Goal: Task Accomplishment & Management: Manage account settings

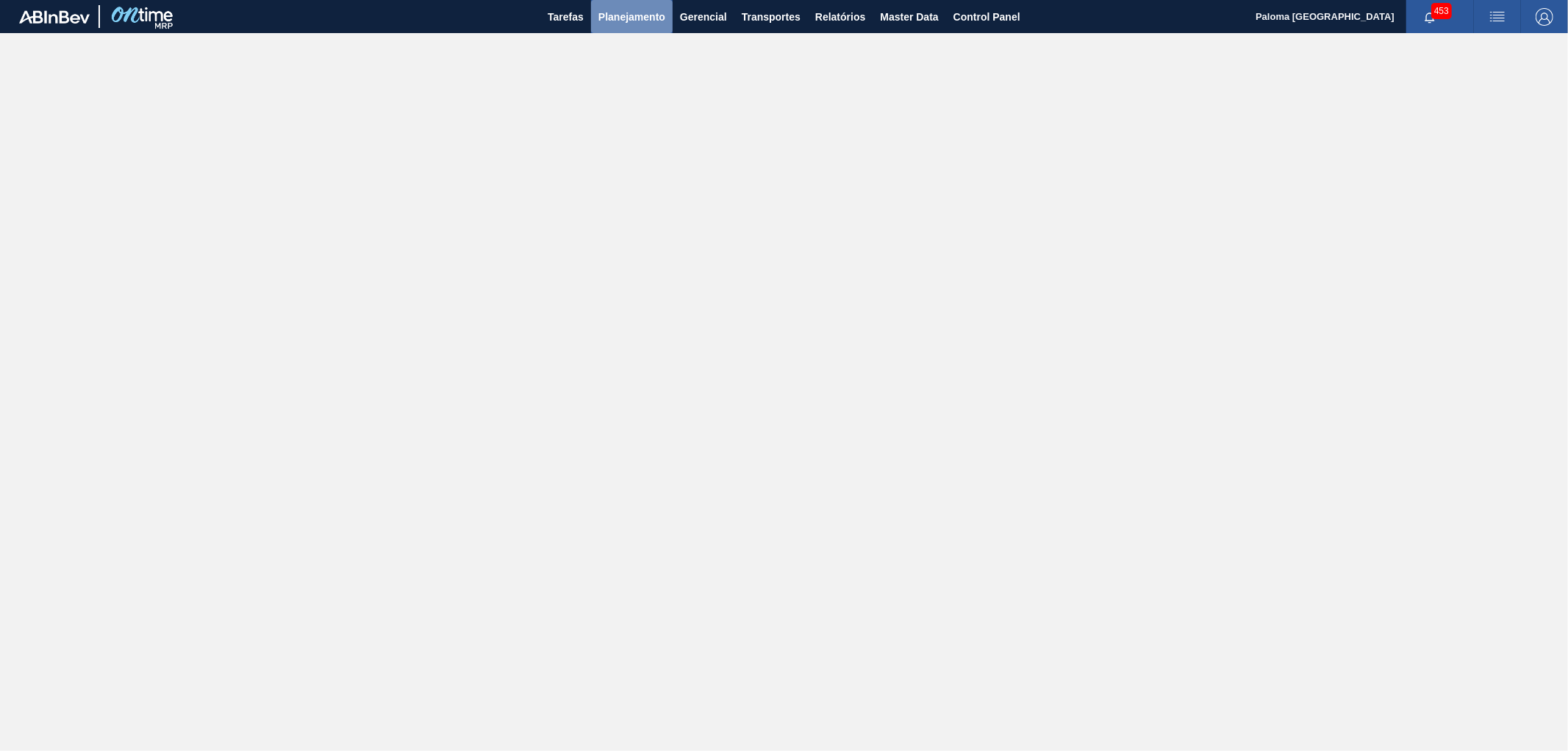
click at [630, 16] on span "Planejamento" at bounding box center [631, 16] width 67 height 17
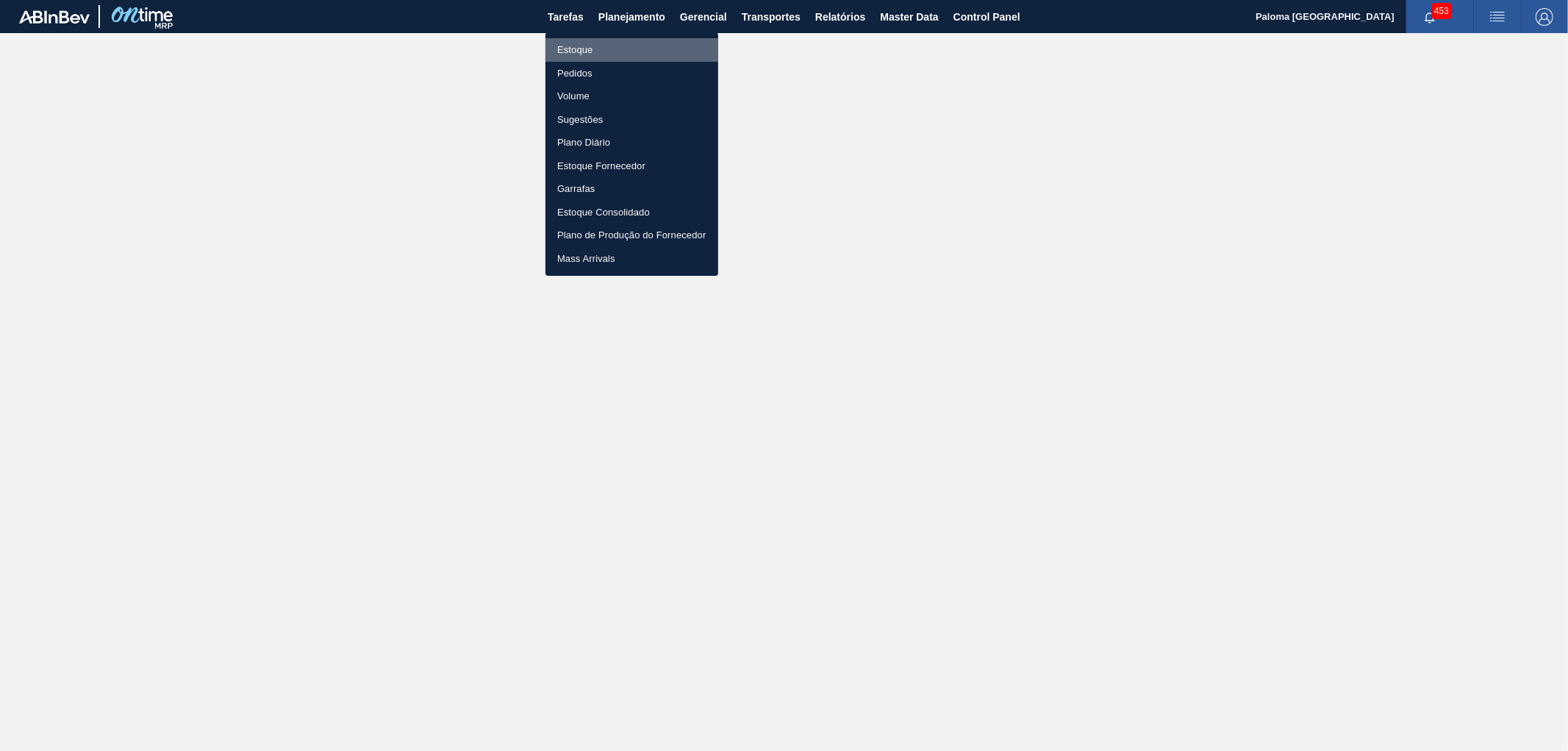
click at [565, 52] on li "Estoque" at bounding box center [632, 50] width 173 height 24
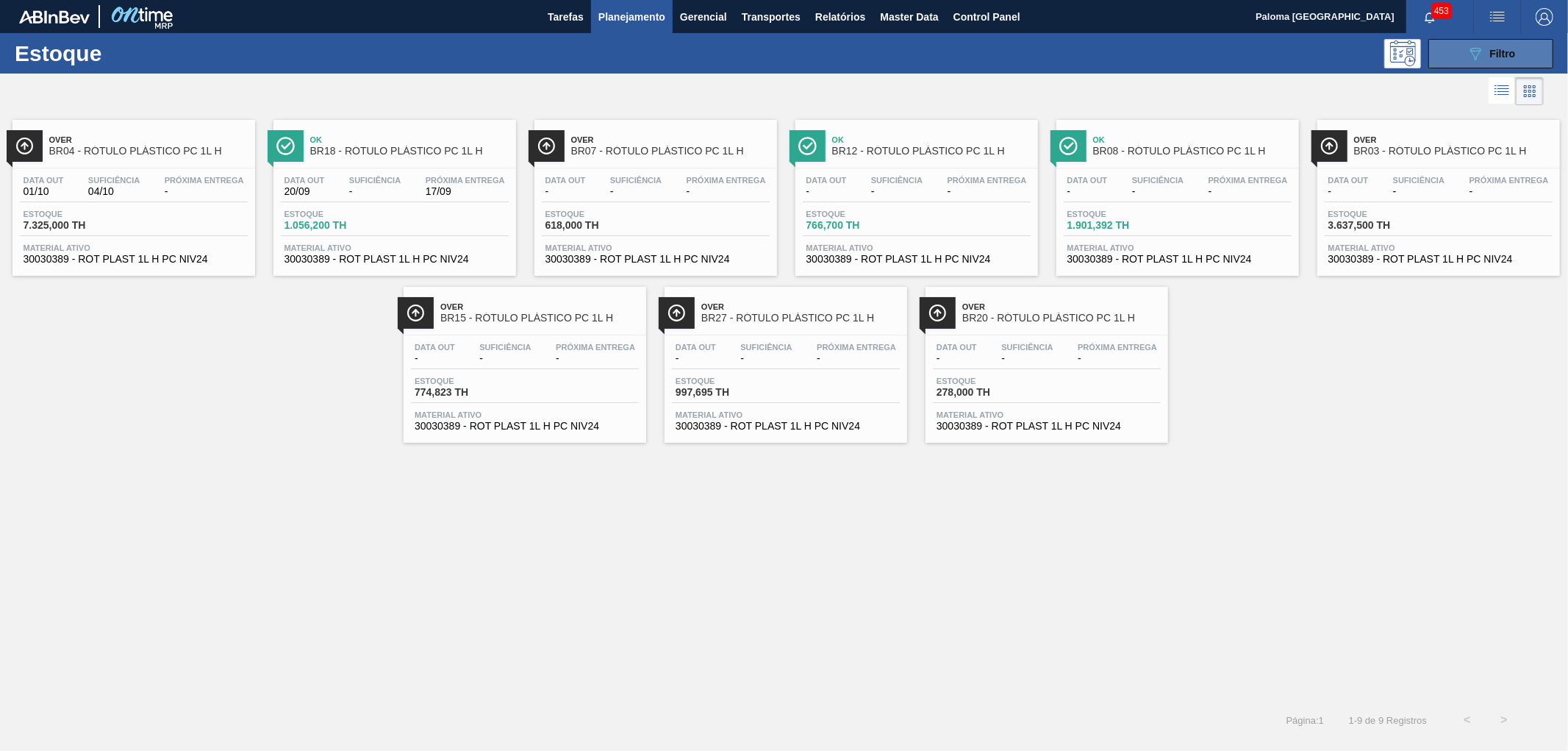
click at [1461, 54] on button "089F7B8B-B2A5-4AFE-B5C0-19BA573D28AC Filtro" at bounding box center [1490, 53] width 125 height 29
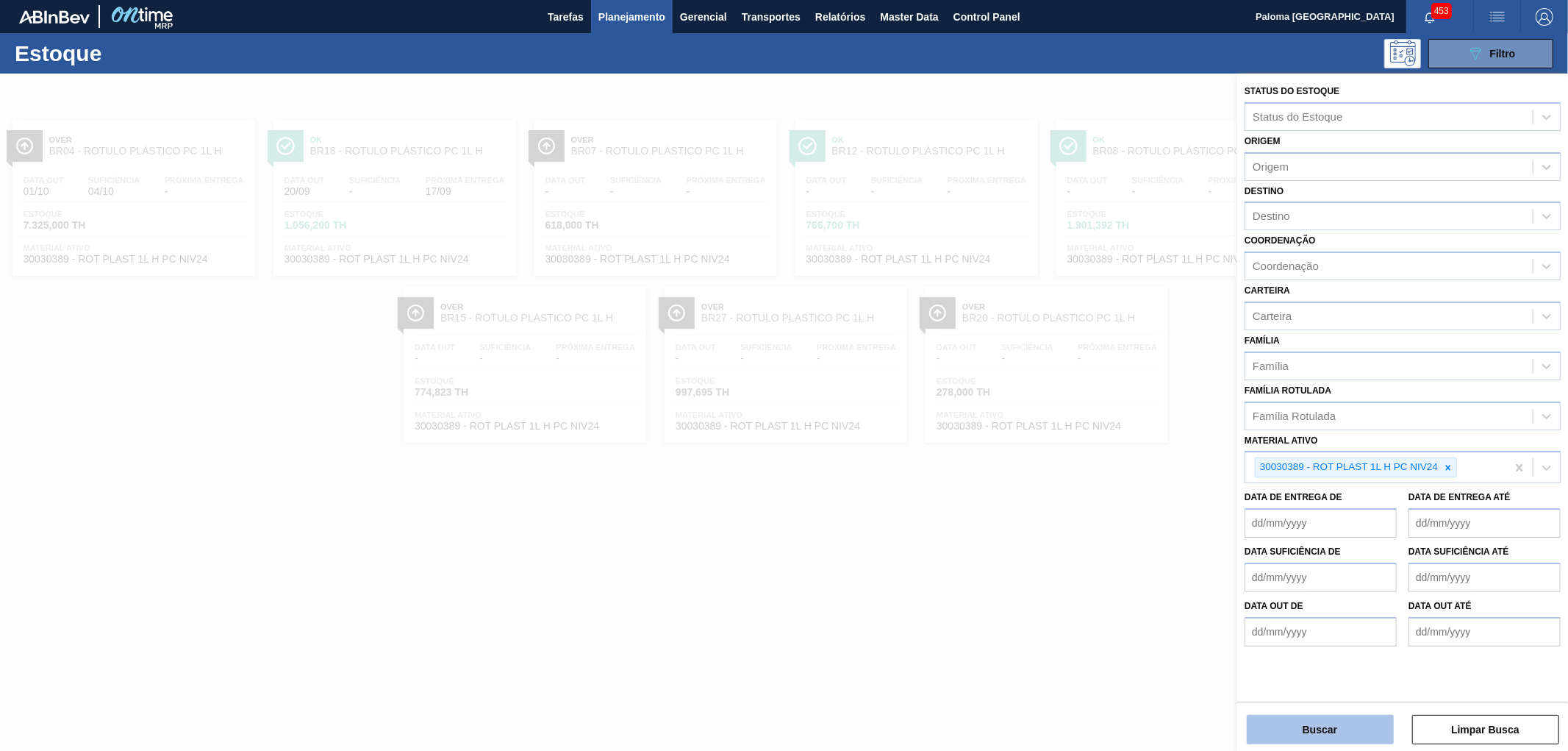
click at [1335, 735] on button "Buscar" at bounding box center [1320, 729] width 147 height 29
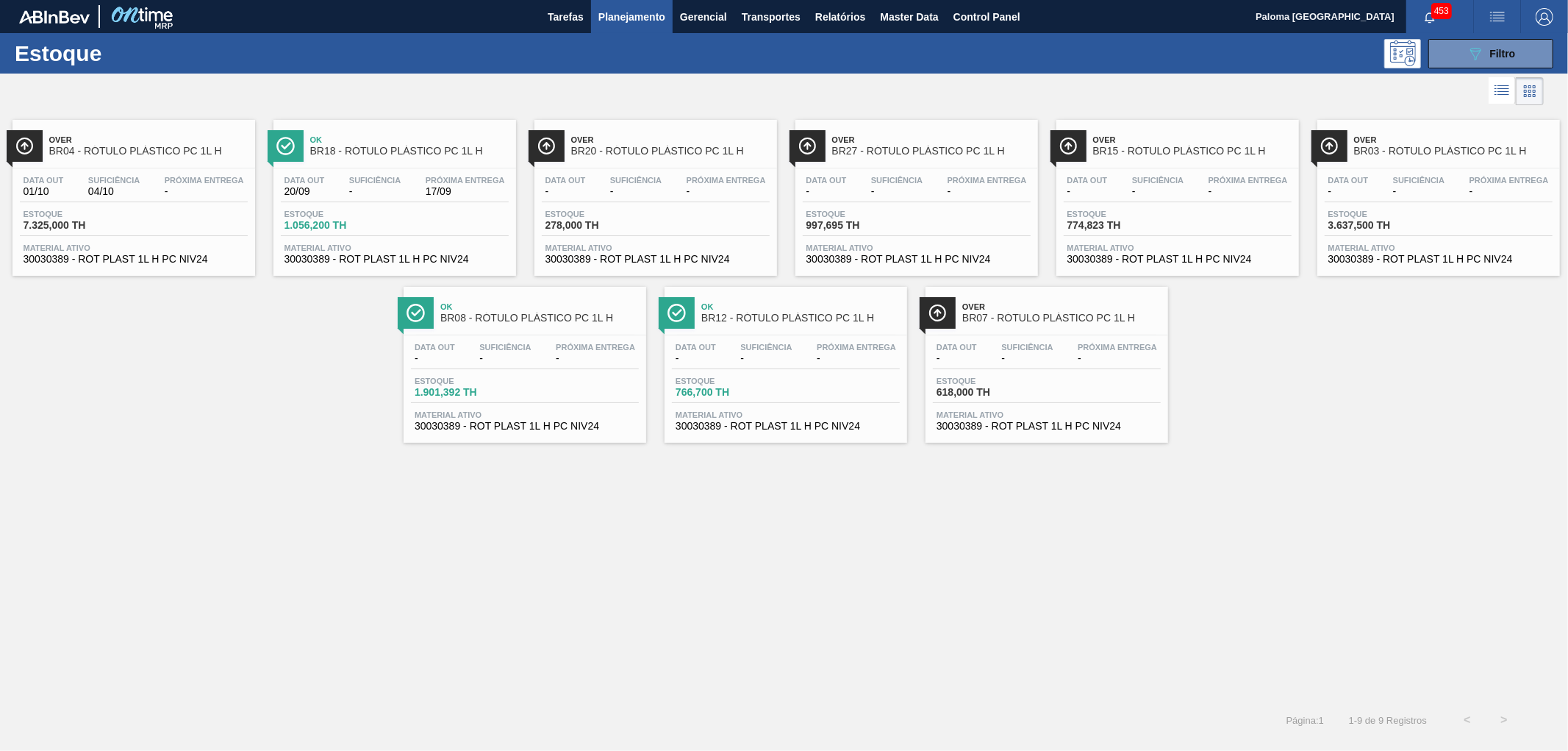
click at [1439, 196] on span "-" at bounding box center [1419, 192] width 52 height 11
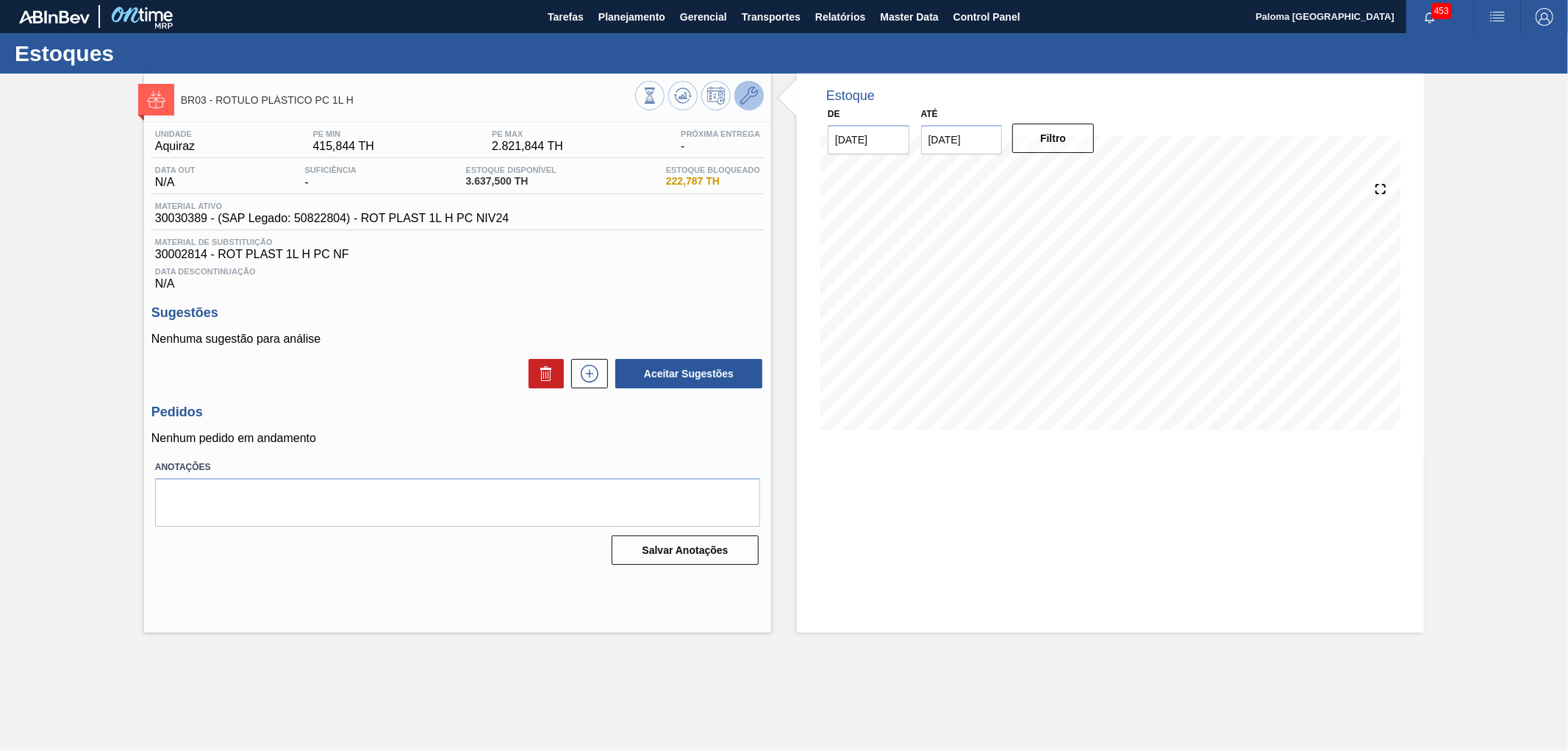
click at [754, 88] on icon at bounding box center [749, 95] width 17 height 17
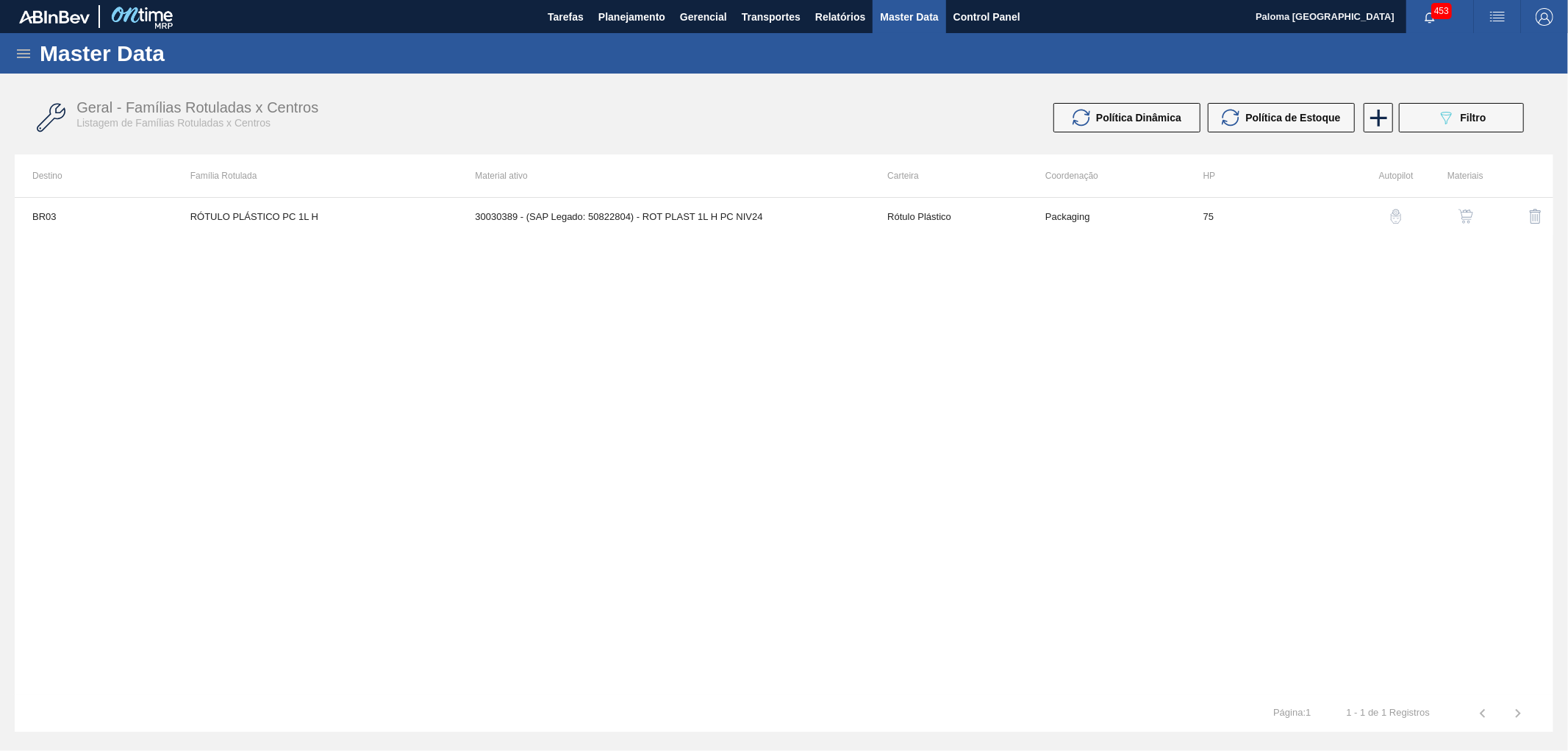
click at [1475, 211] on button "button" at bounding box center [1465, 216] width 35 height 35
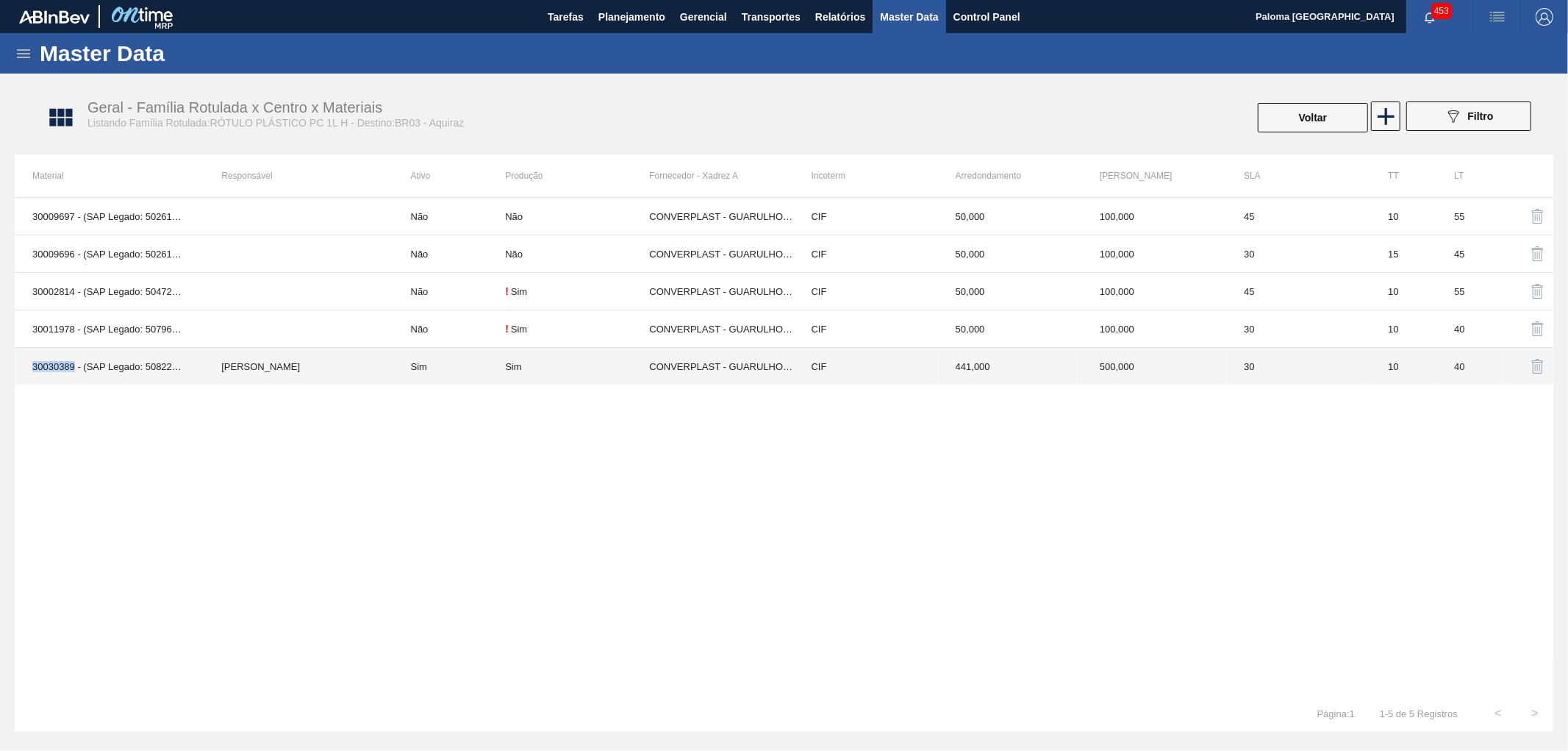
drag, startPoint x: 72, startPoint y: 371, endPoint x: 33, endPoint y: 371, distance: 39.0
click at [33, 371] on td "30030389 - (SAP Legado: 50822804) - ROT PLAST 1L H PC NIV24" at bounding box center [109, 367] width 189 height 38
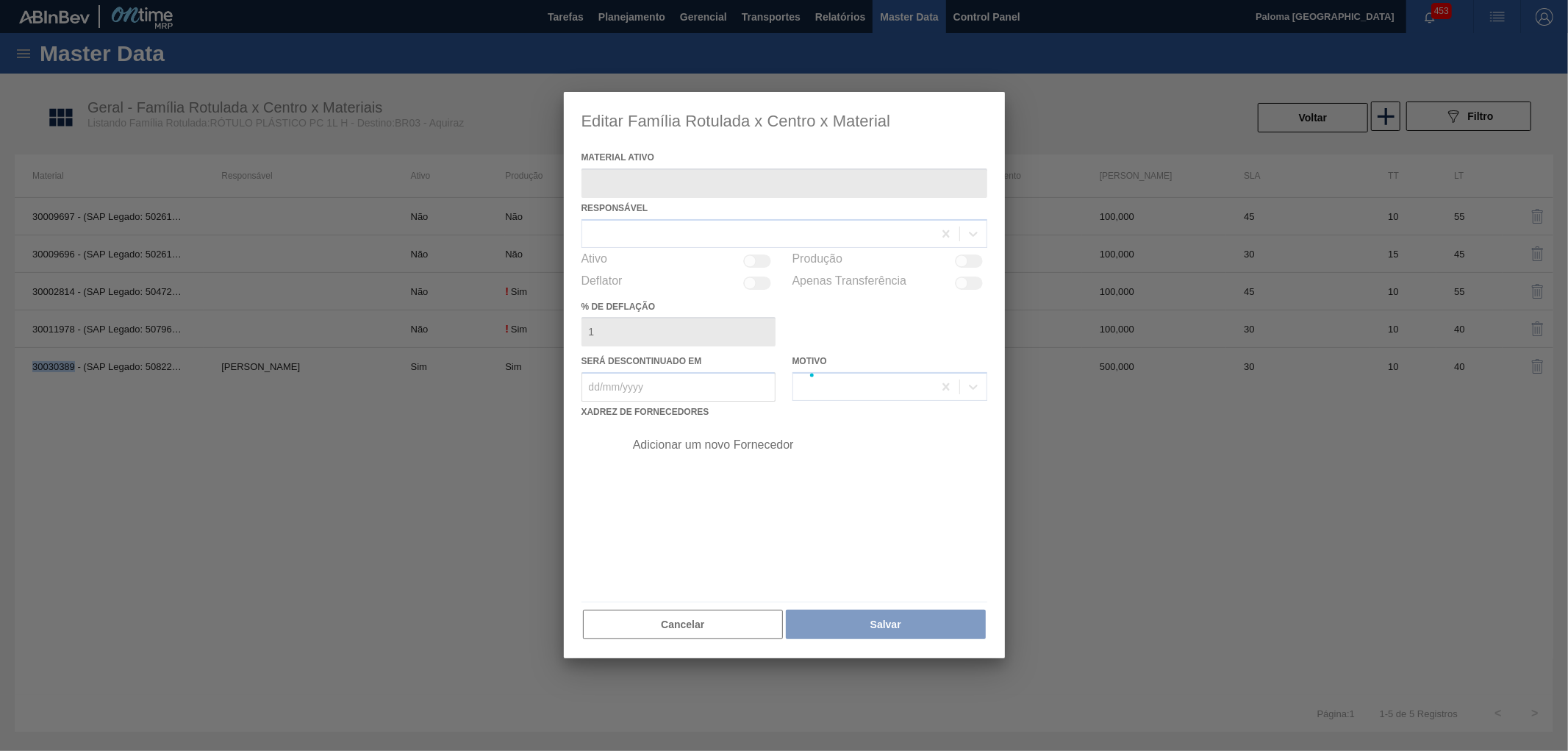
type ativo "30030389 - (SAP Legado: 50822804) - ROT PLAST 1L H PC NIV24"
checkbox input "true"
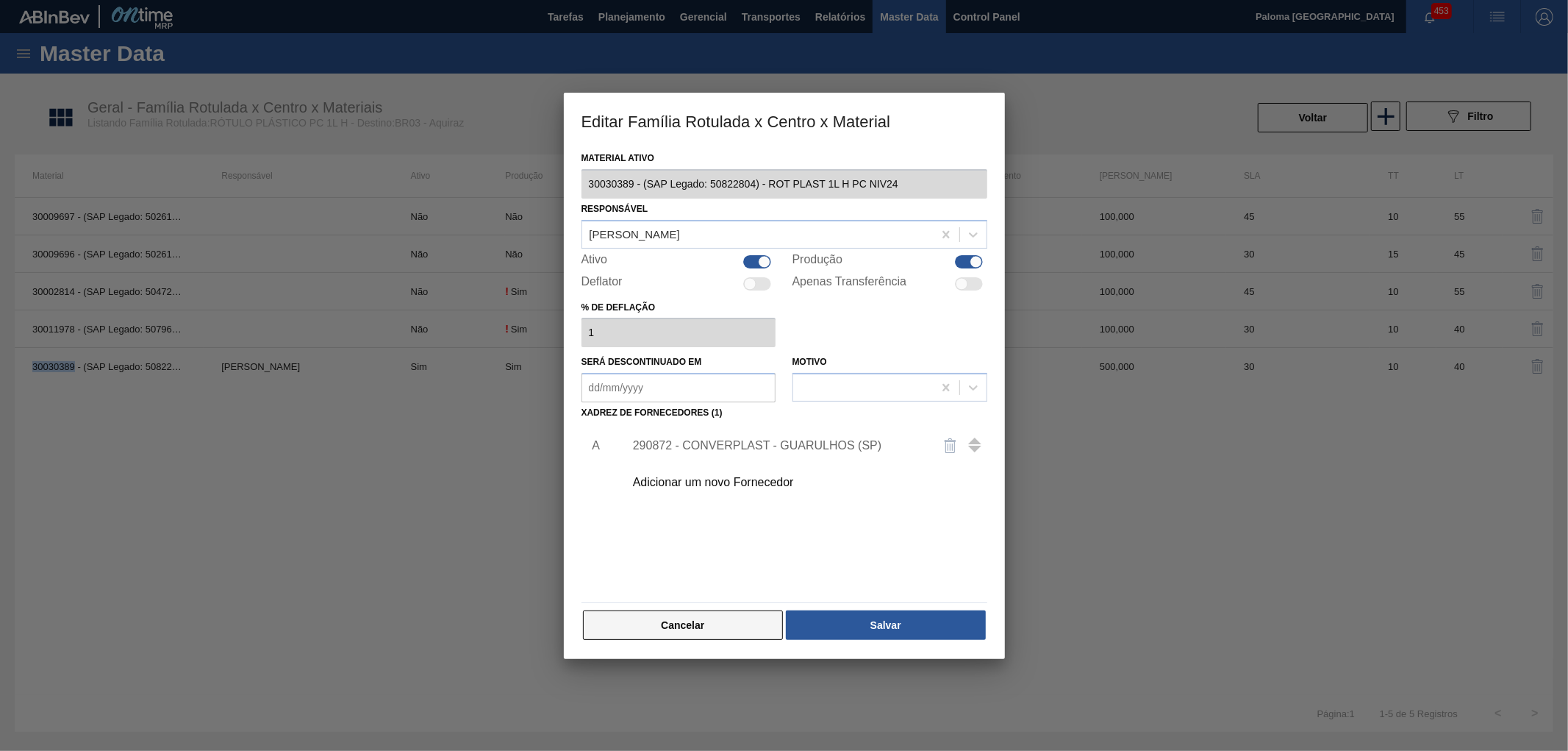
click at [725, 635] on button "Cancelar" at bounding box center [683, 625] width 201 height 29
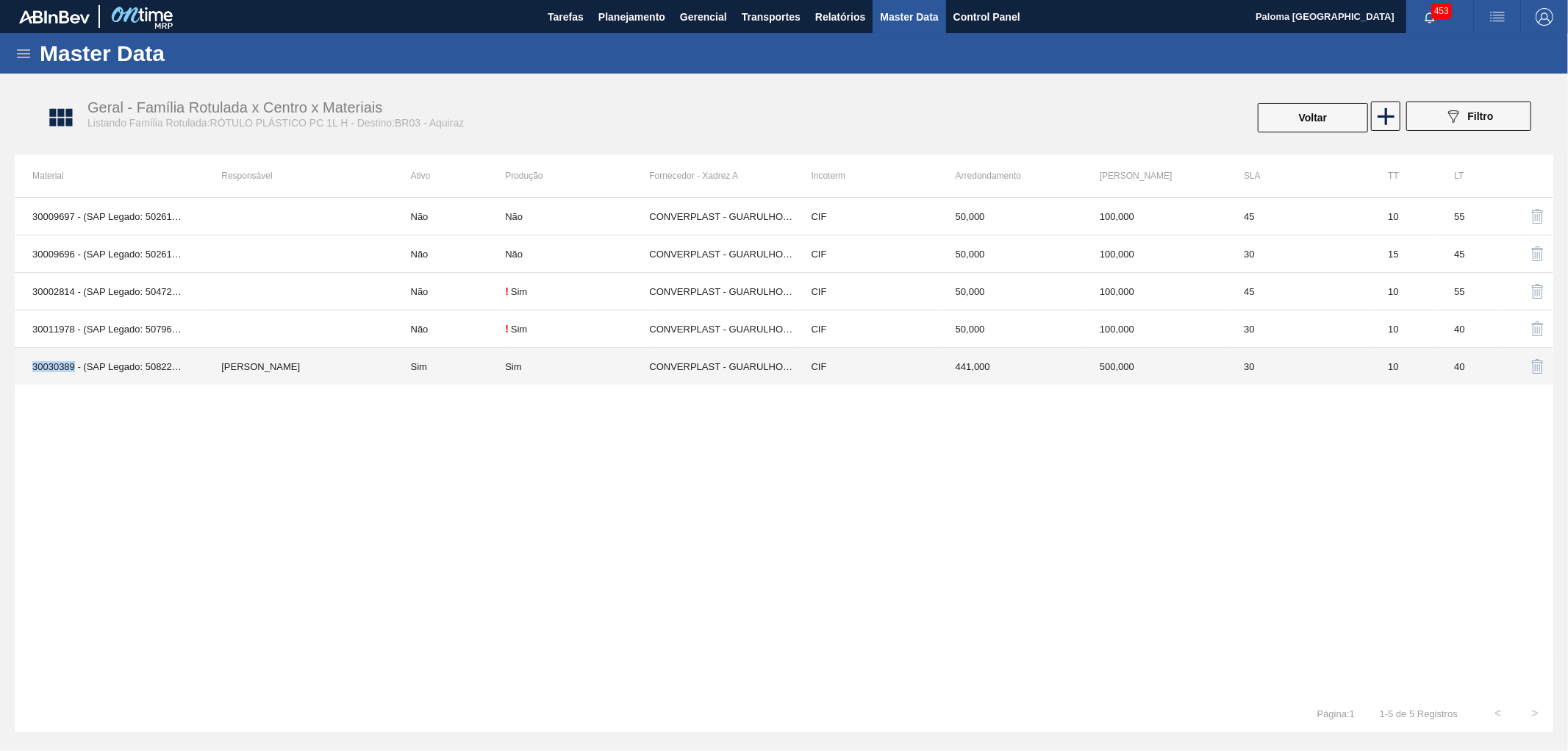
click at [69, 370] on td "30030389 - (SAP Legado: 50822804) - ROT PLAST 1L H PC NIV24" at bounding box center [109, 367] width 189 height 38
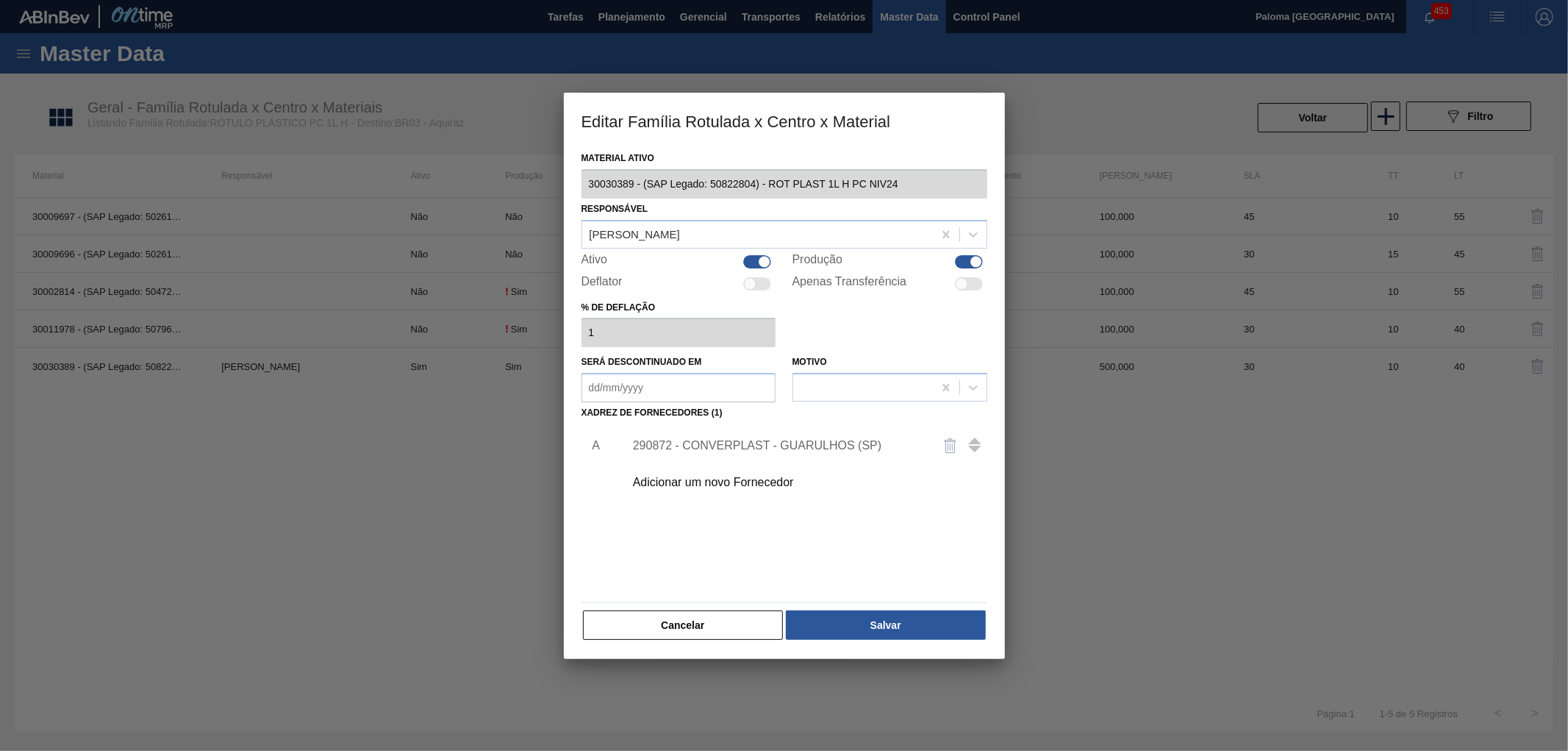
drag, startPoint x: 737, startPoint y: 622, endPoint x: 261, endPoint y: 393, distance: 528.2
click at [736, 620] on button "Cancelar" at bounding box center [683, 625] width 201 height 29
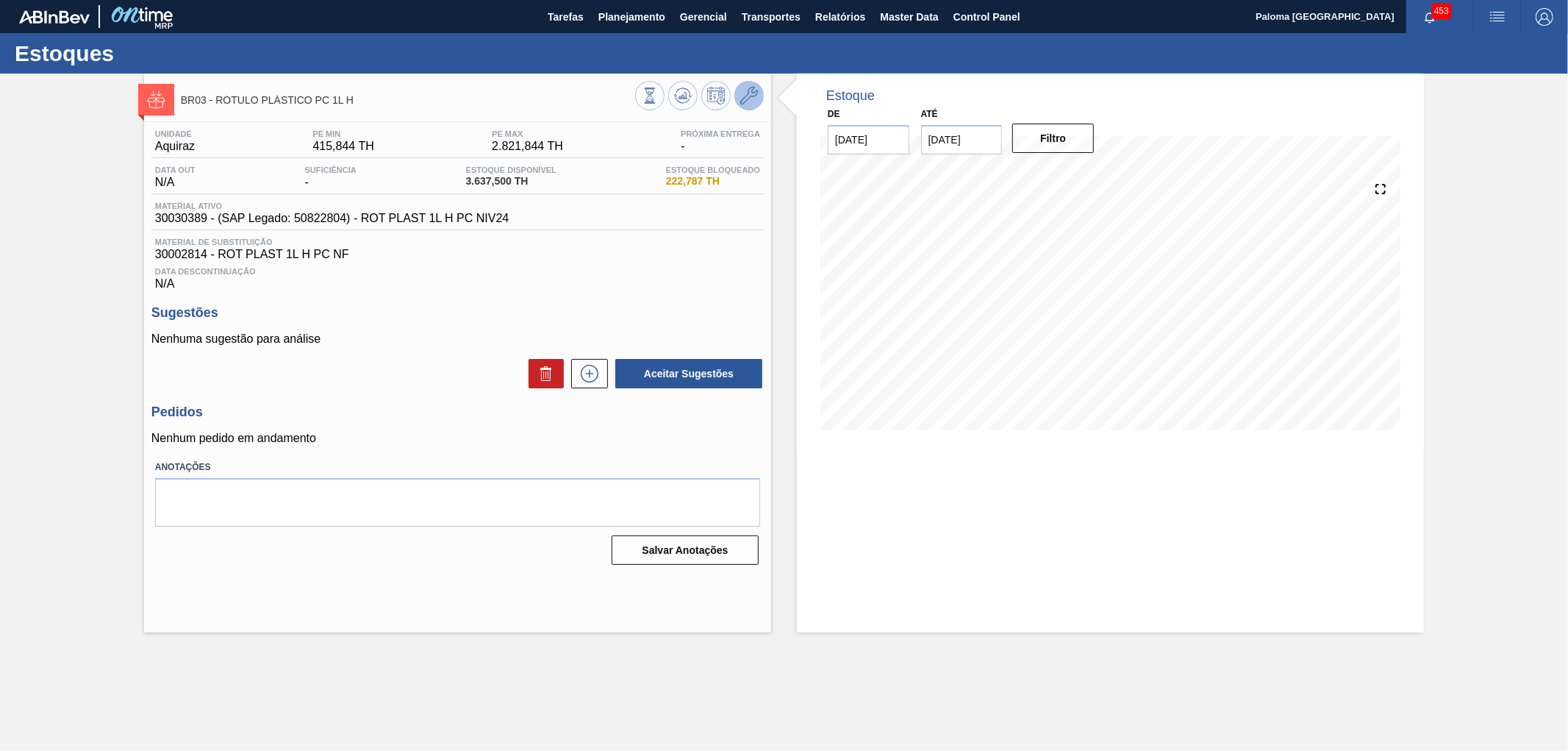
click at [746, 108] on button at bounding box center [748, 95] width 29 height 29
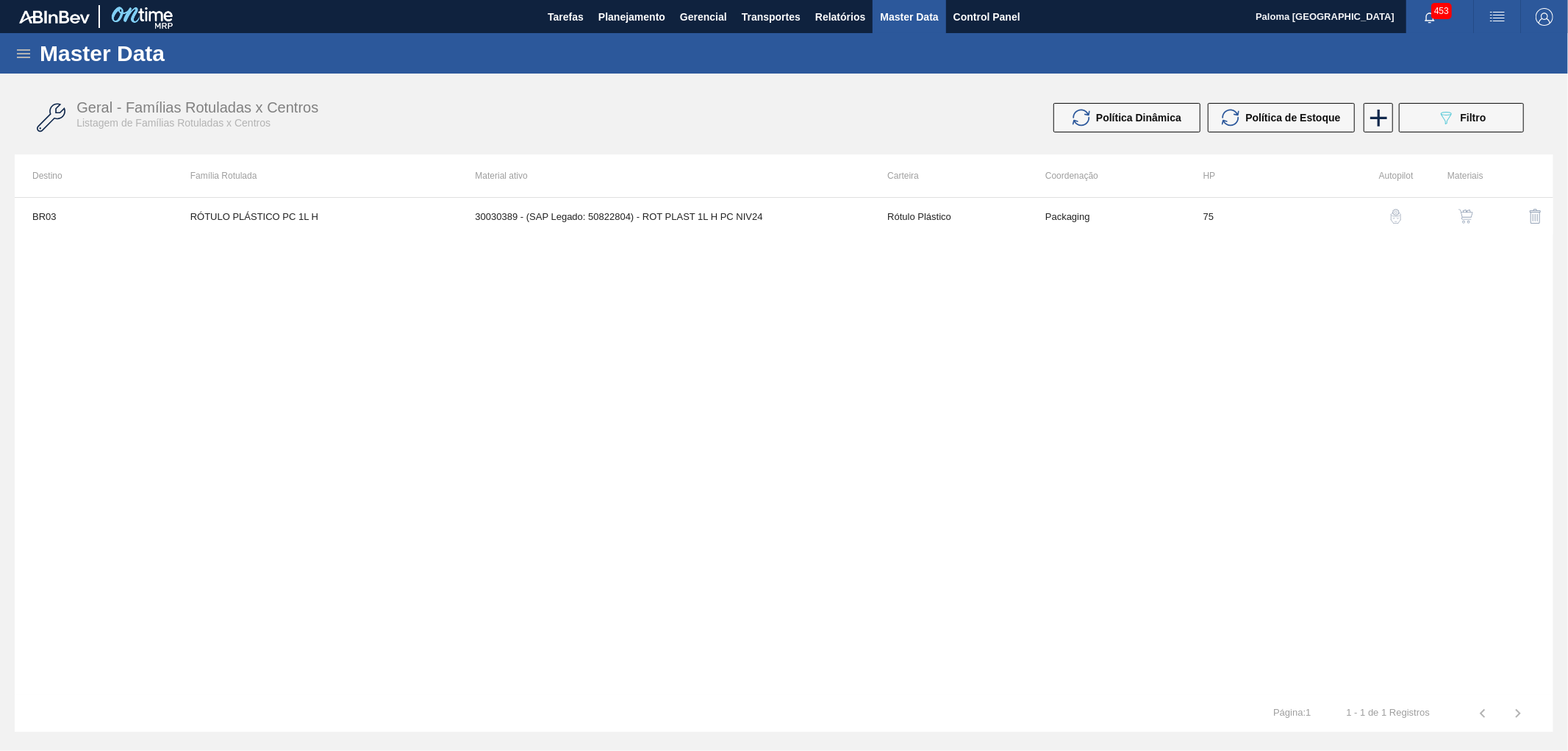
click at [1461, 223] on img "button" at bounding box center [1465, 216] width 15 height 15
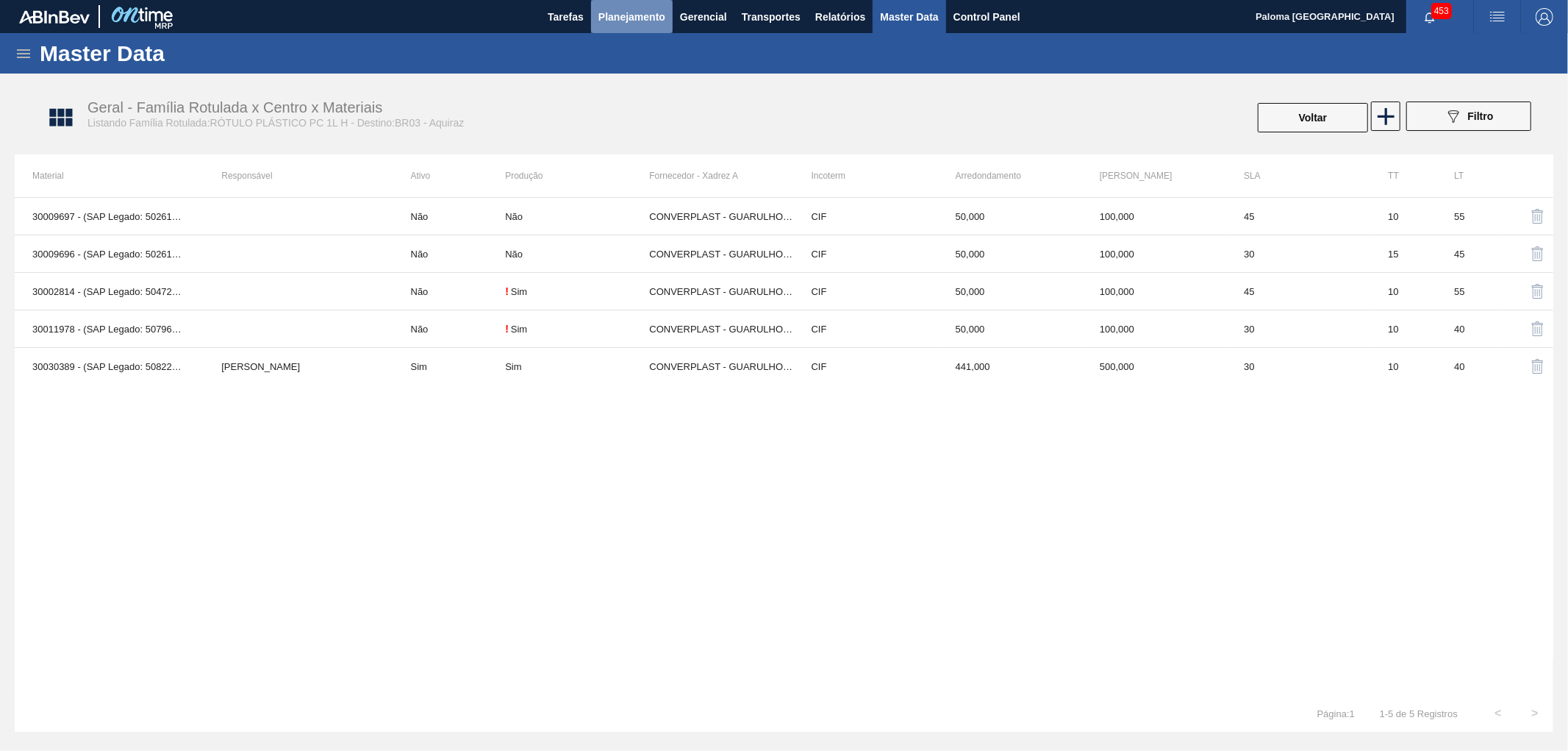
click at [625, 16] on span "Planejamento" at bounding box center [631, 16] width 67 height 17
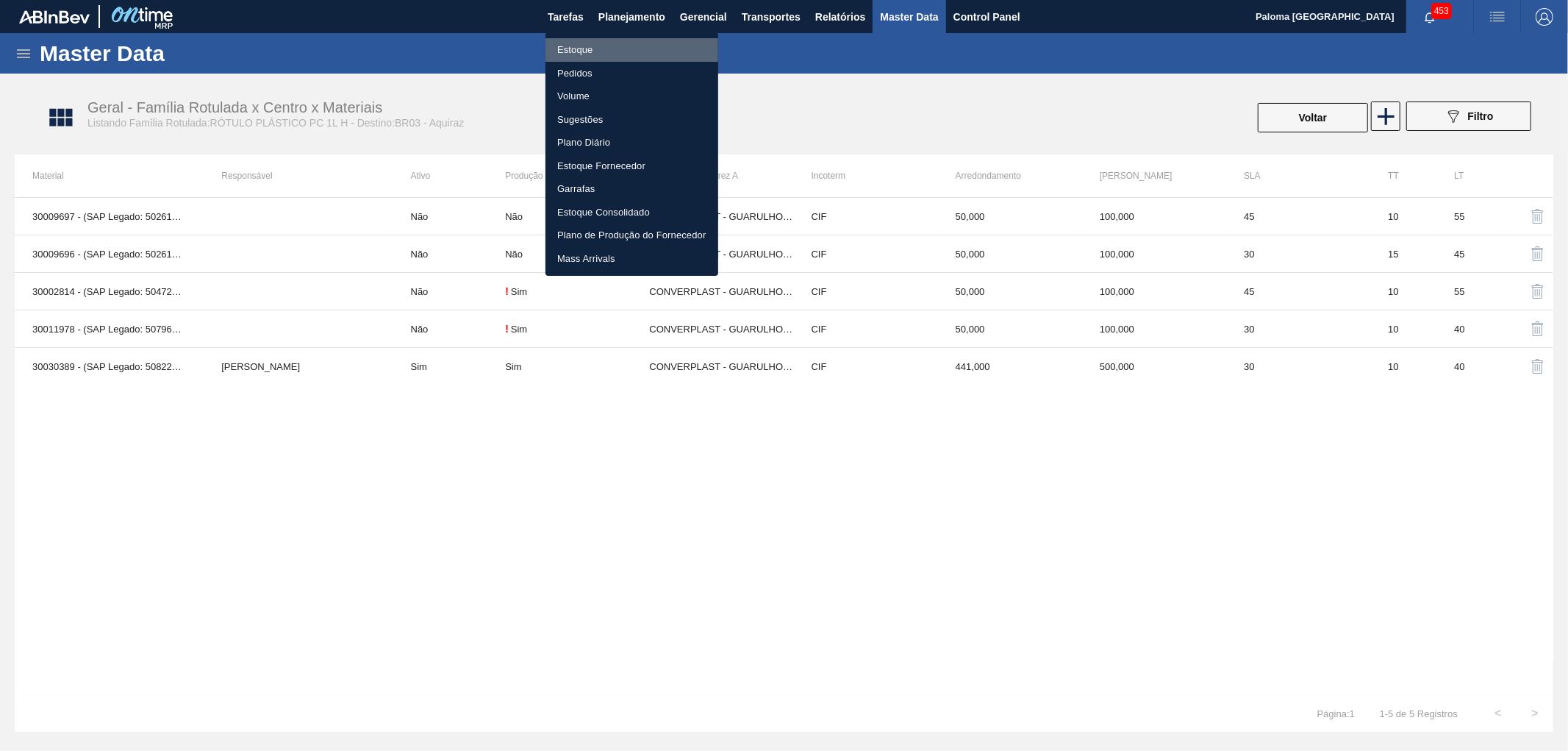
click at [582, 59] on li "Estoque" at bounding box center [632, 50] width 173 height 24
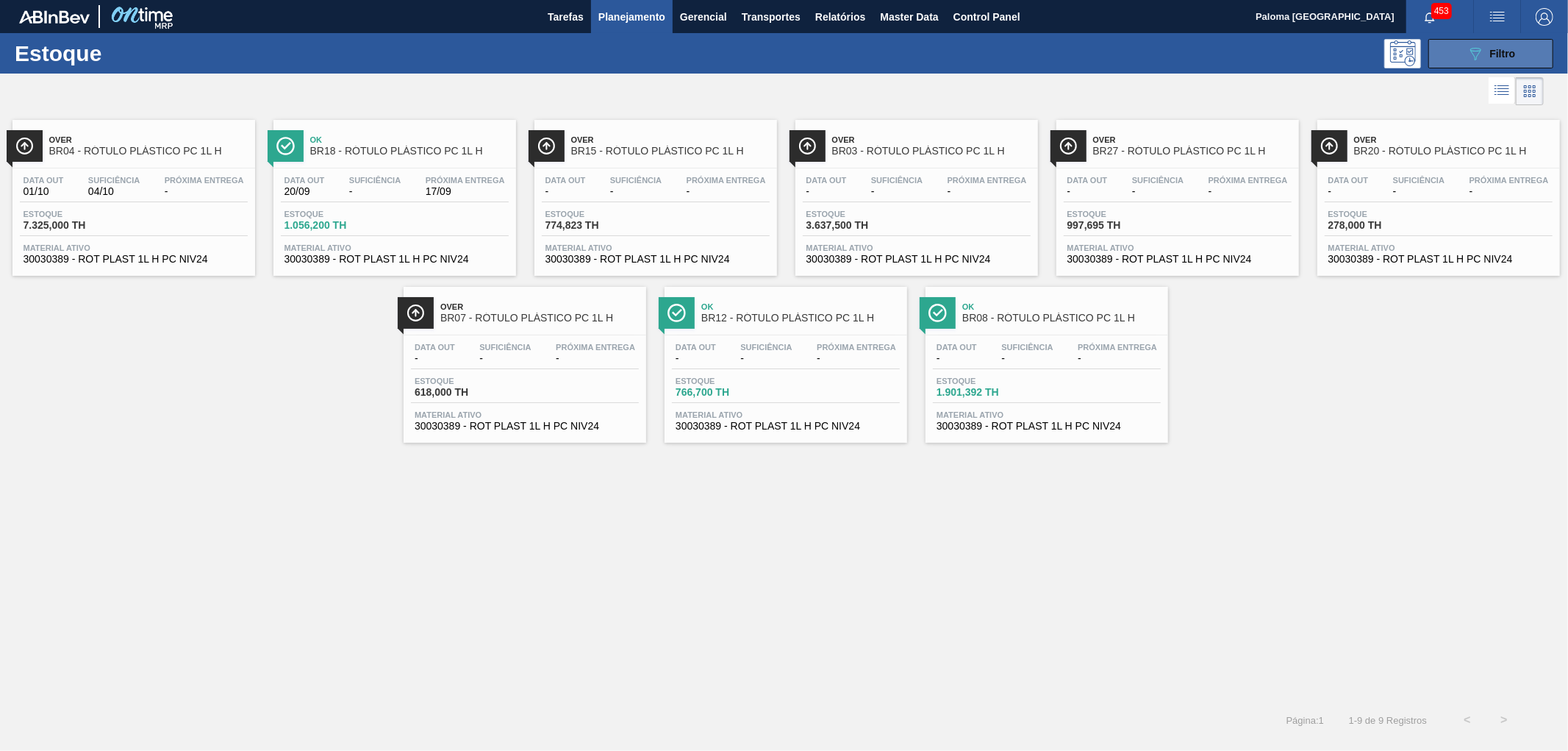
click at [1493, 50] on span "Filtro" at bounding box center [1502, 53] width 26 height 12
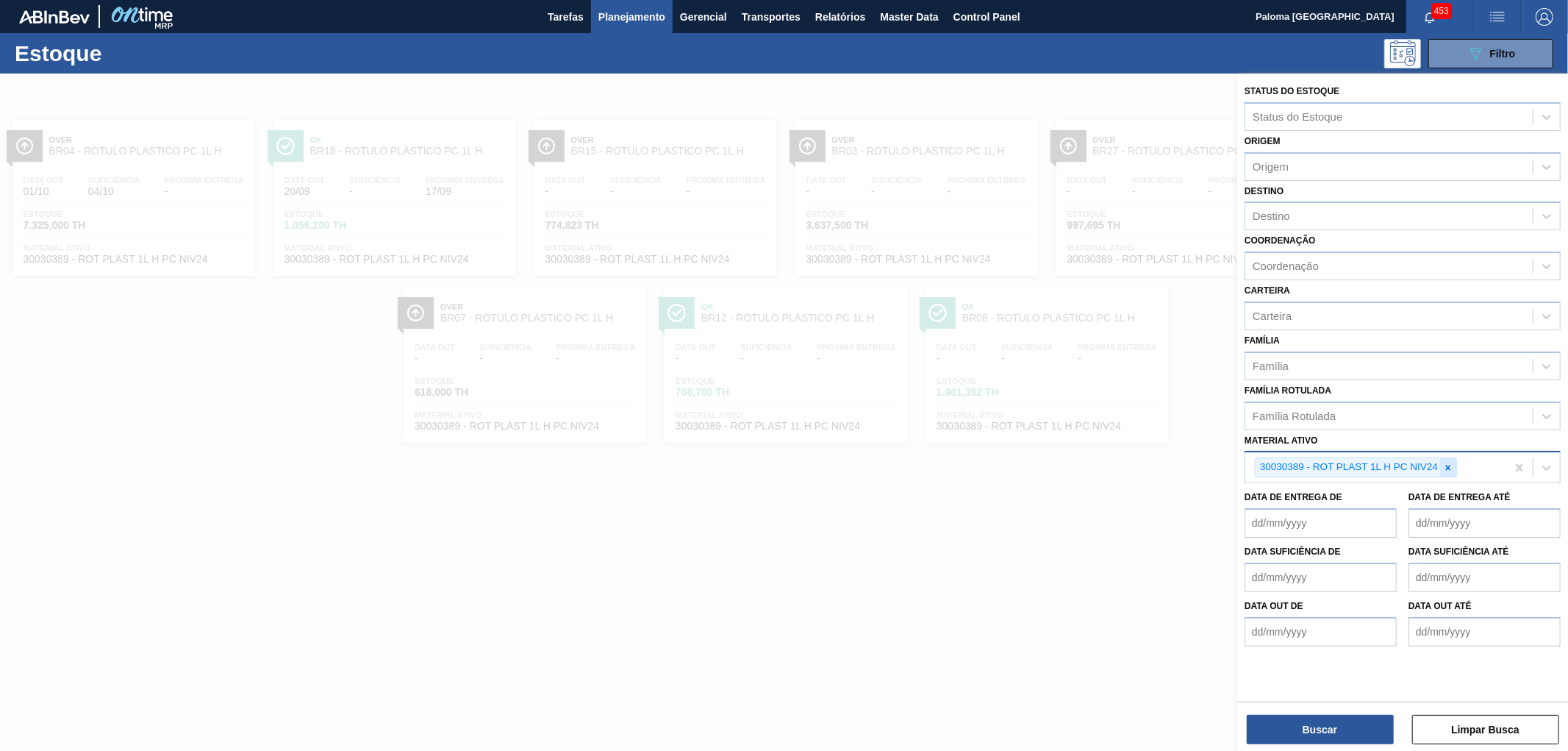
click at [1450, 466] on icon at bounding box center [1448, 467] width 10 height 10
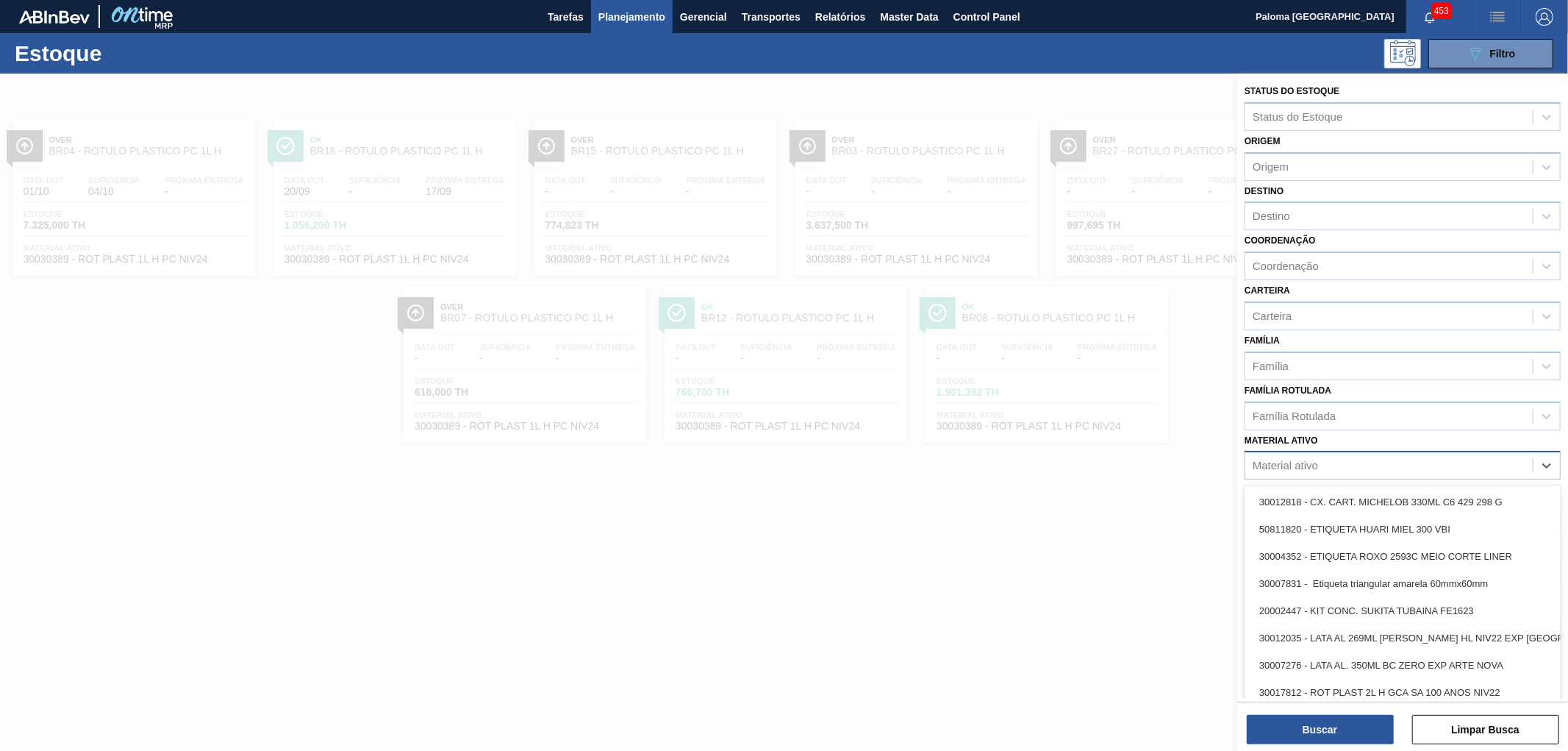
click at [1379, 464] on div "Material ativo" at bounding box center [1389, 465] width 287 height 21
paste ativo "30034305"
type ativo "30034305"
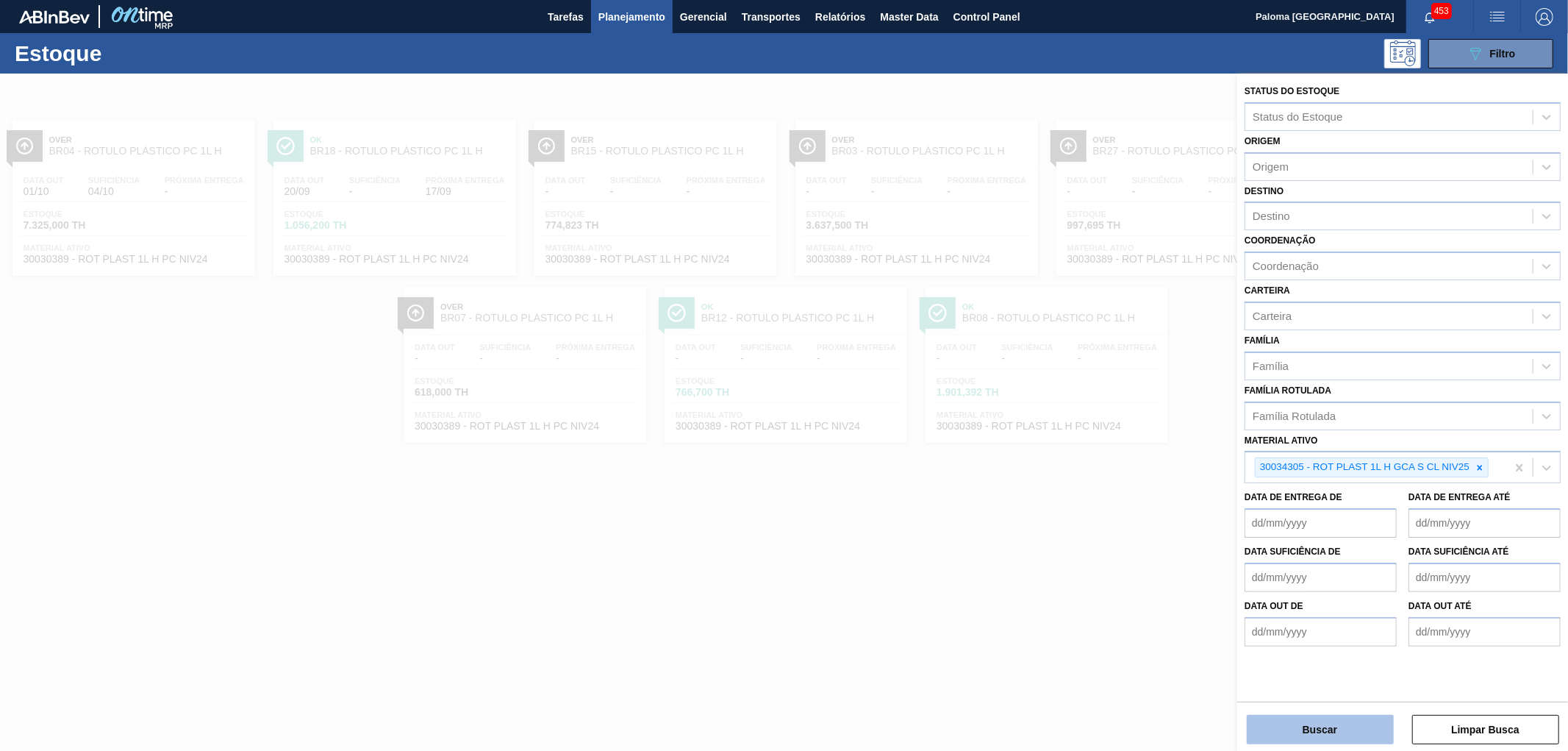
click at [1313, 728] on button "Buscar" at bounding box center [1320, 729] width 147 height 29
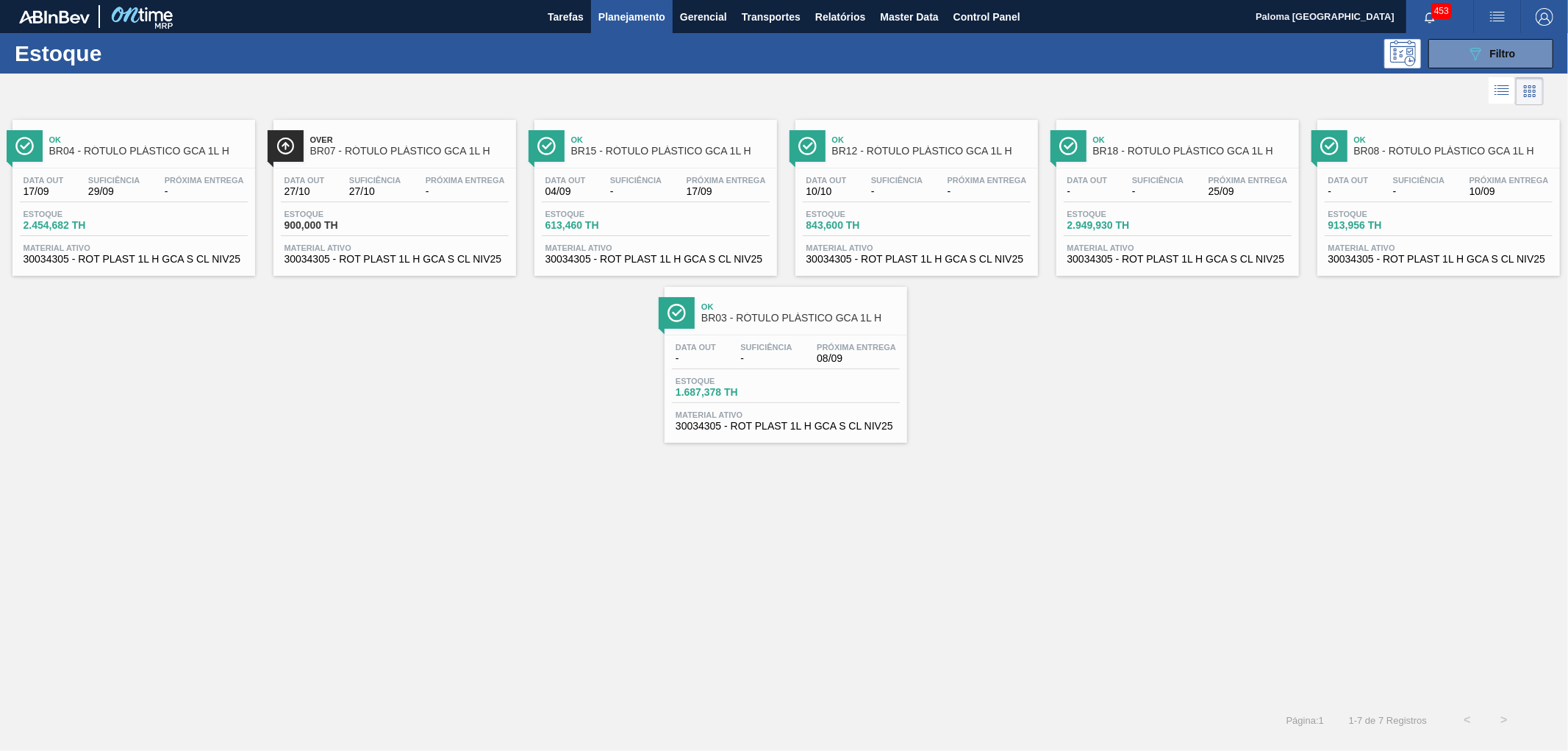
click at [770, 383] on span "Estoque" at bounding box center [726, 380] width 103 height 9
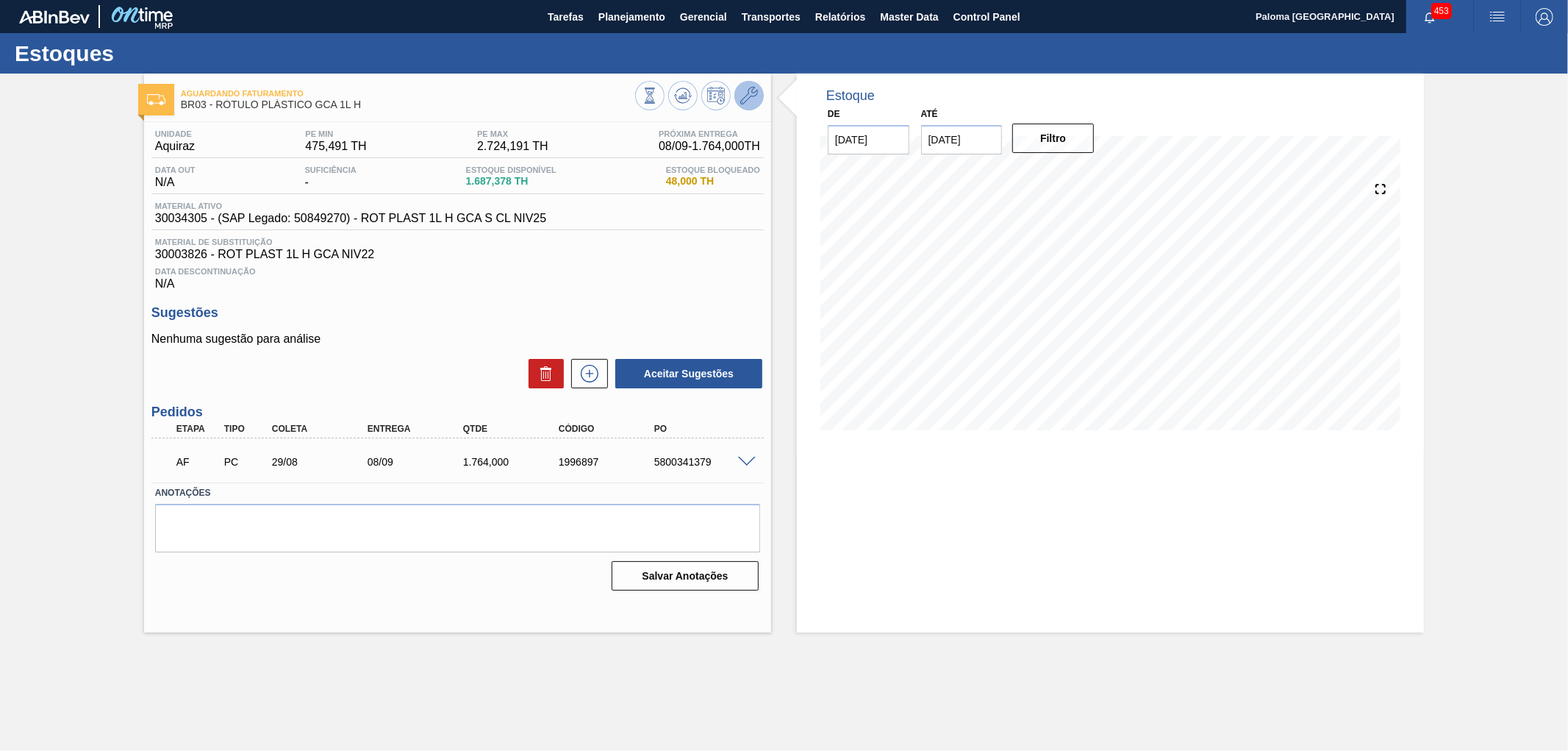
click at [751, 91] on icon at bounding box center [749, 95] width 17 height 17
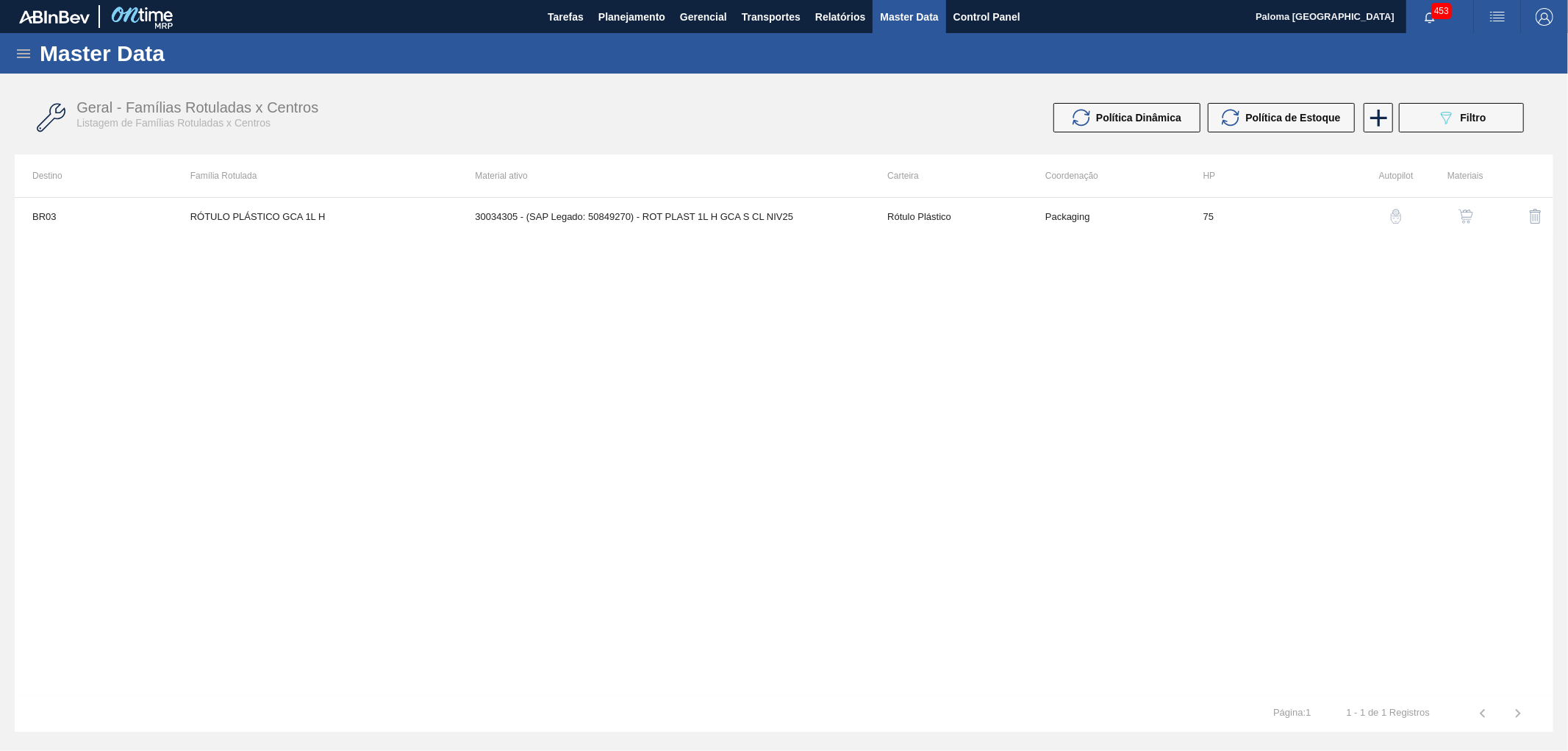
click at [1459, 211] on img "button" at bounding box center [1465, 216] width 15 height 15
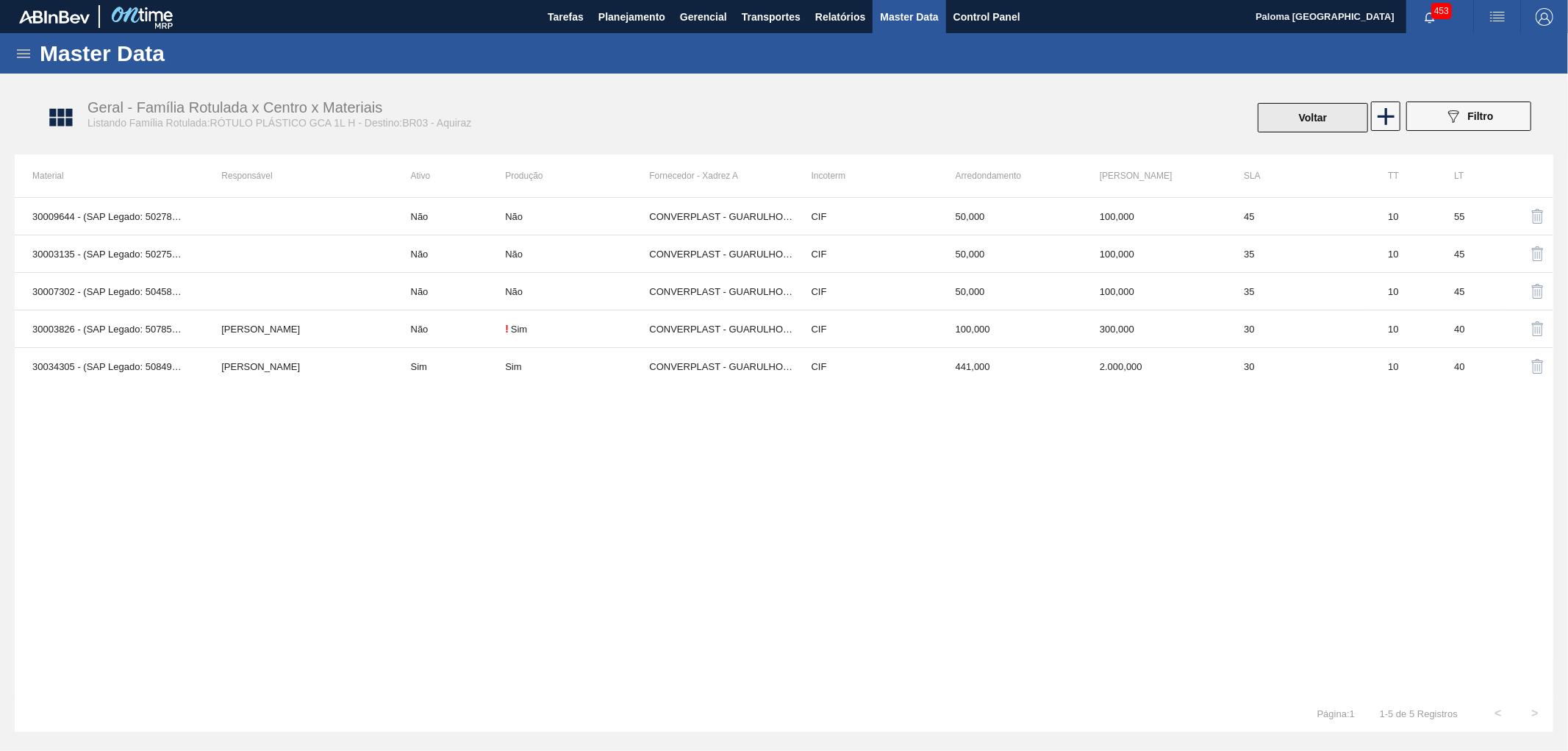
click at [1303, 115] on button "Voltar" at bounding box center [1313, 117] width 110 height 29
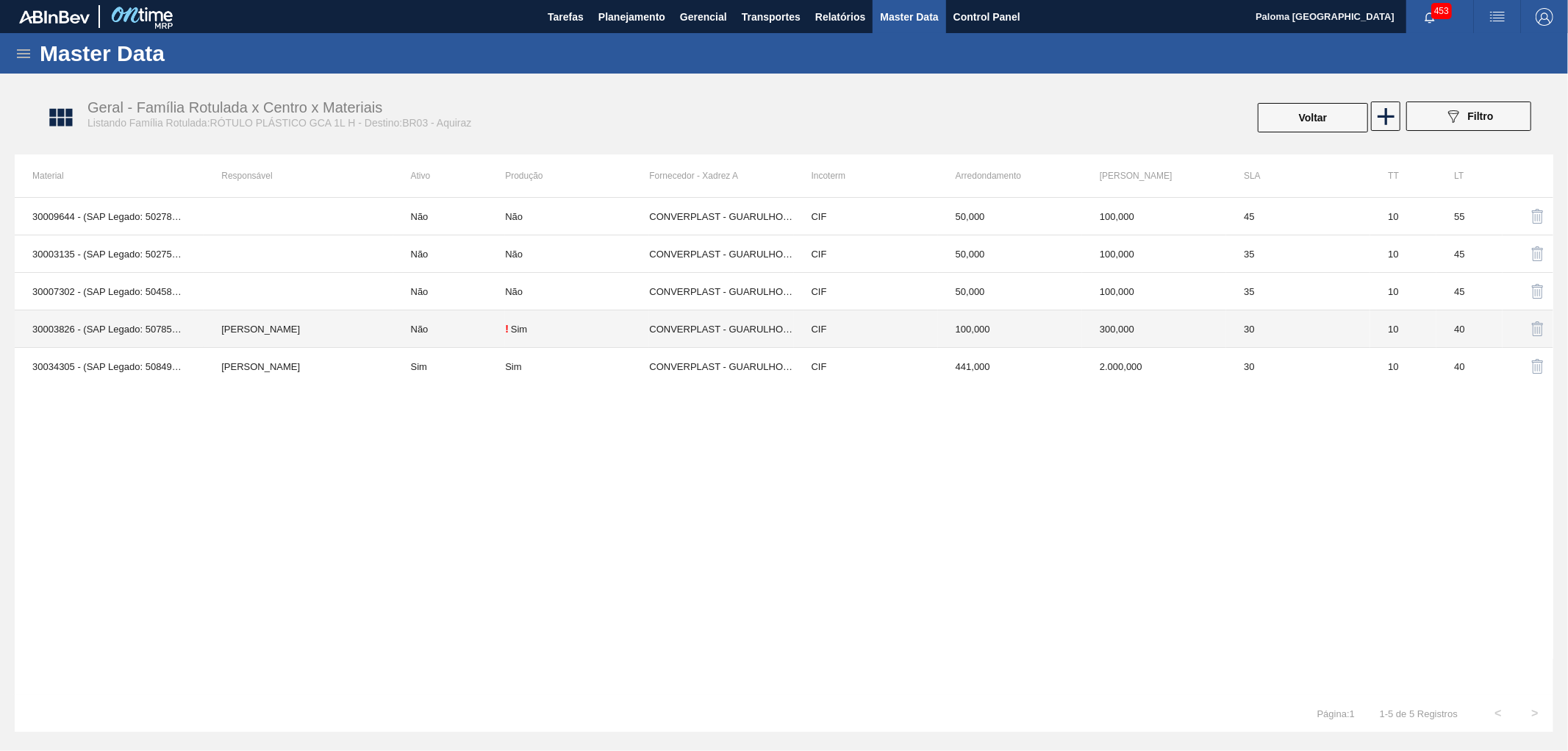
click at [569, 339] on td "! Sim" at bounding box center [576, 329] width 144 height 38
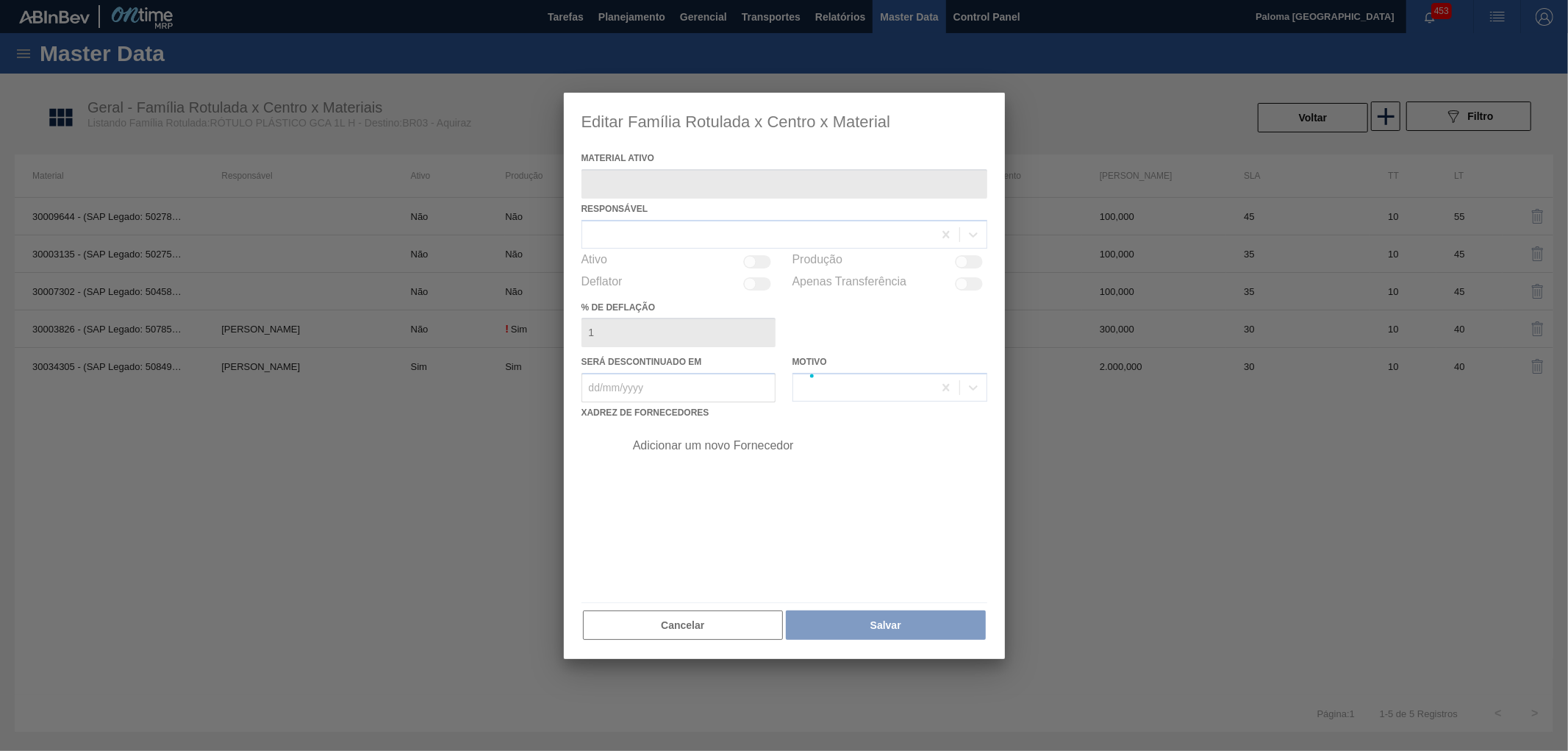
type ativo "30003826 - (SAP Legado: 50785400) - ROT PLAST 1L H GCA NIV22"
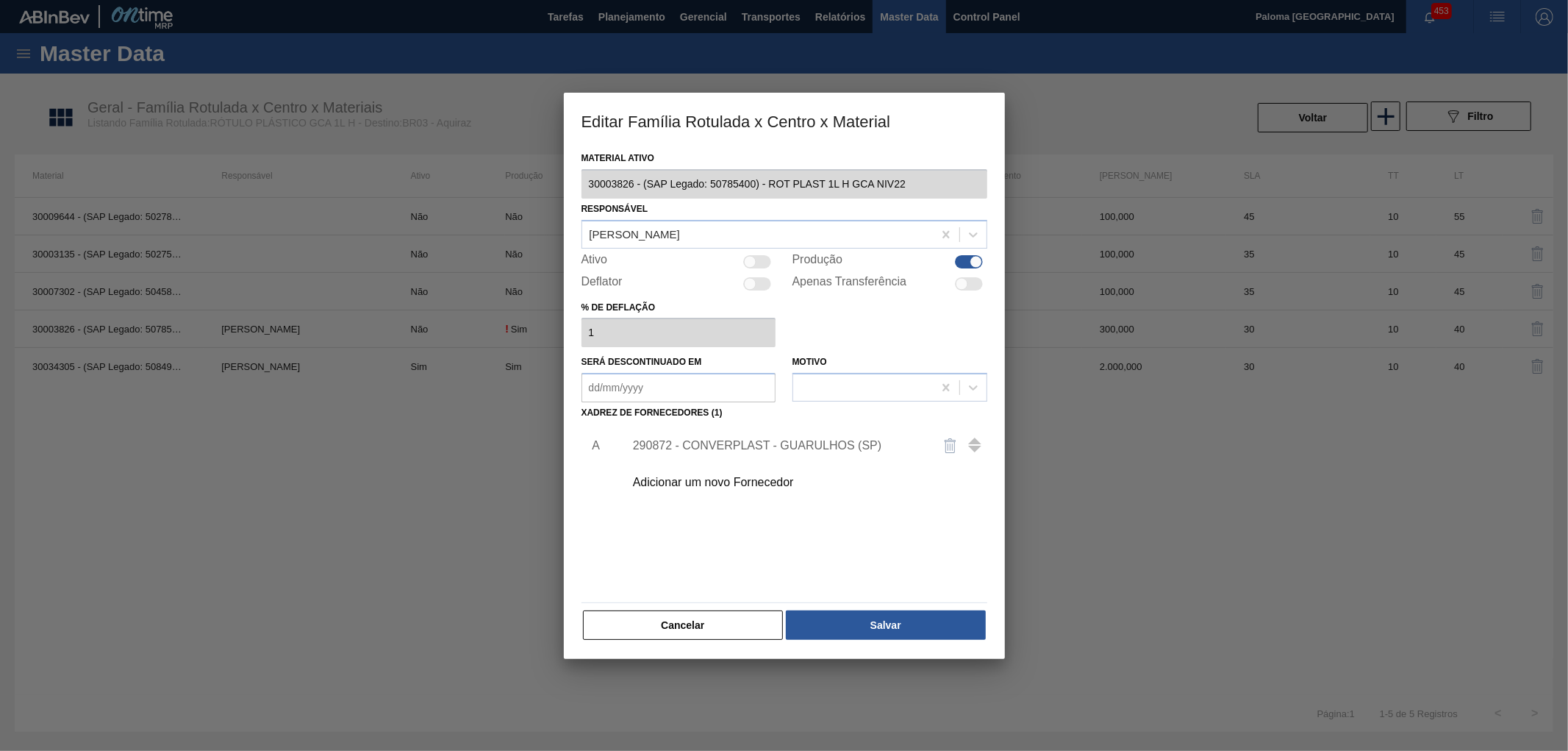
click at [744, 450] on div "290872 - CONVERPLAST - GUARULHOS (SP)" at bounding box center [777, 445] width 288 height 13
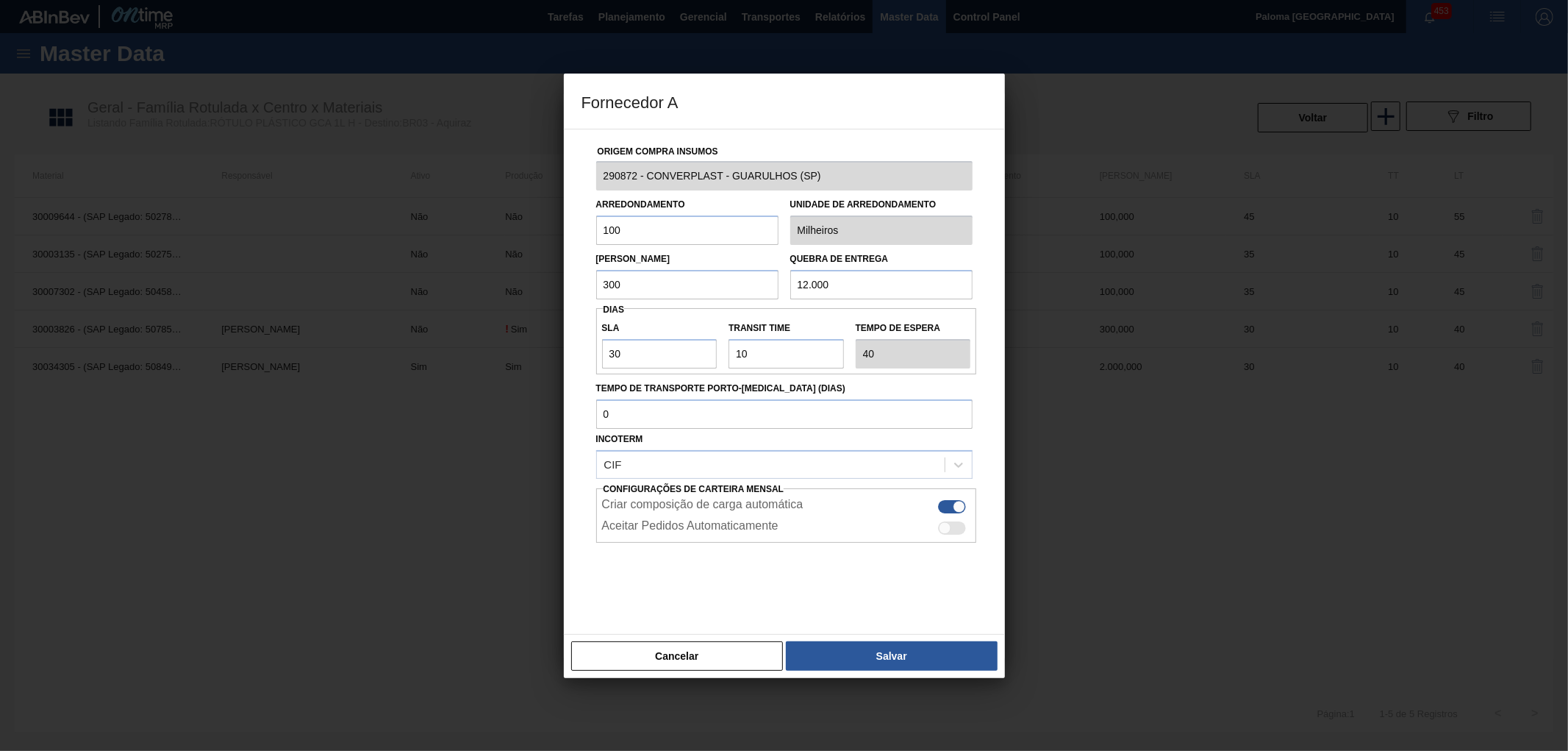
click at [726, 649] on button "Cancelar" at bounding box center [677, 655] width 213 height 29
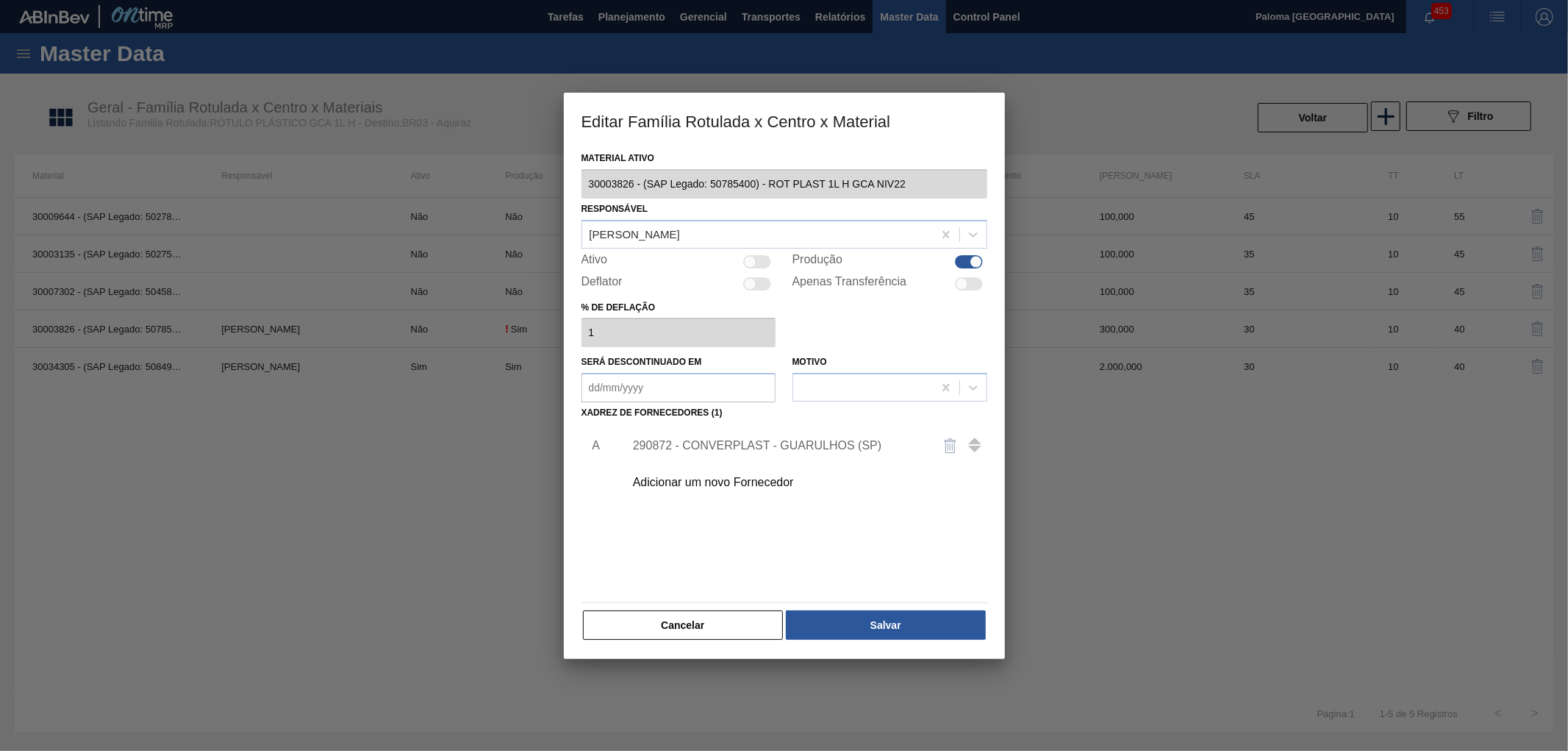
click at [832, 444] on div "290872 - CONVERPLAST - GUARULHOS (SP)" at bounding box center [777, 445] width 288 height 13
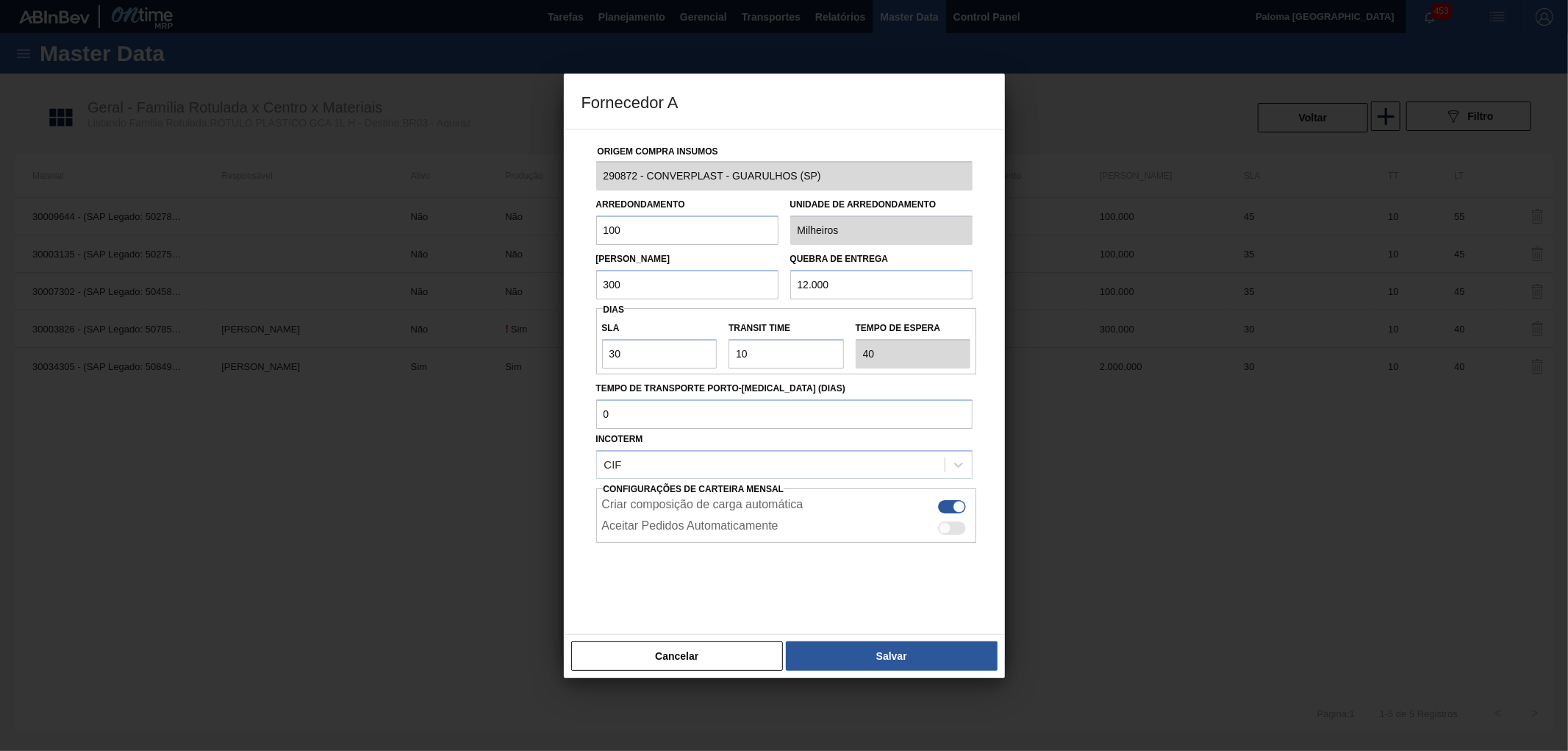
drag, startPoint x: 735, startPoint y: 655, endPoint x: 735, endPoint y: 637, distance: 18.0
click at [735, 657] on button "Cancelar" at bounding box center [677, 655] width 213 height 29
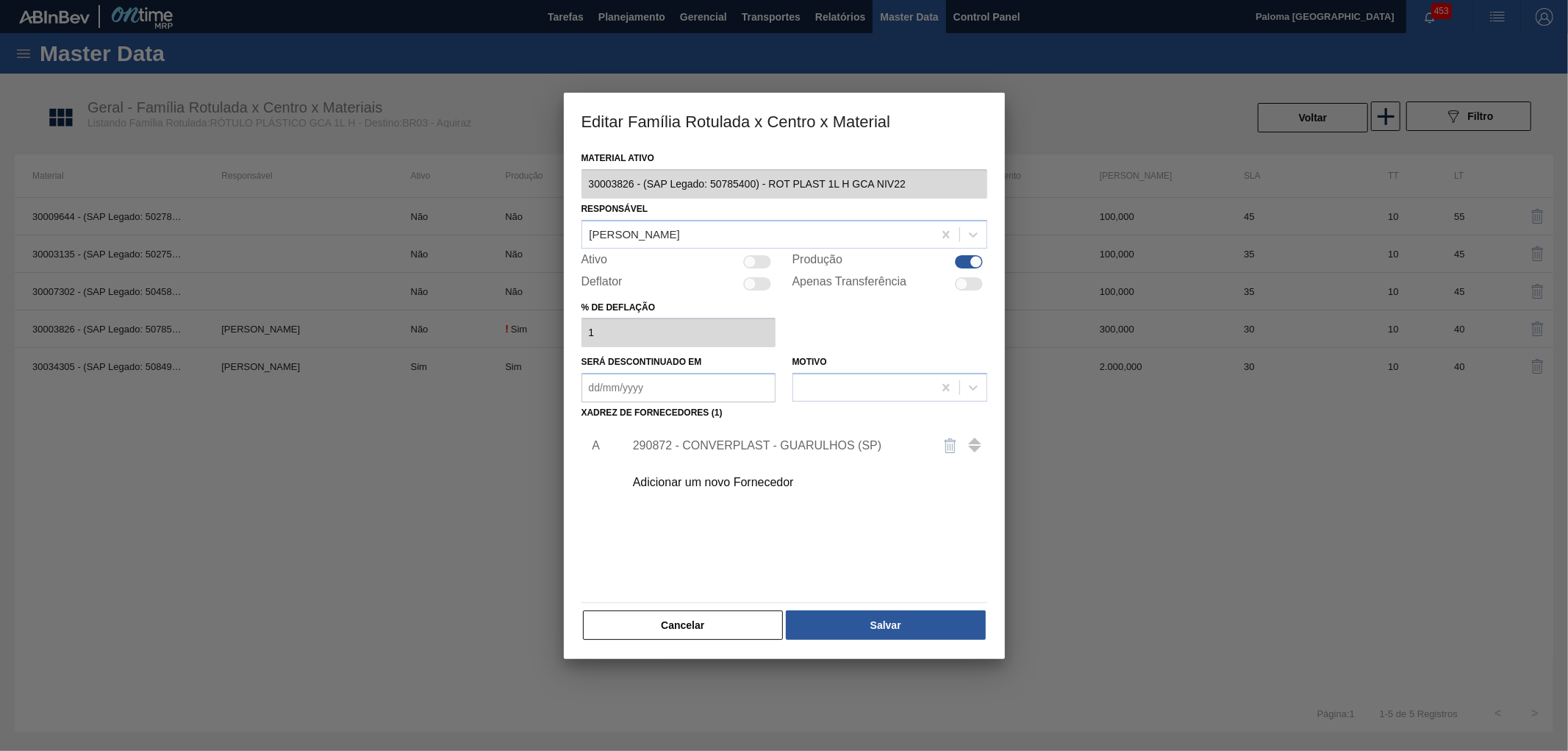
click at [967, 262] on div at bounding box center [969, 262] width 28 height 13
checkbox input "false"
click at [853, 617] on button "Salvar" at bounding box center [886, 625] width 199 height 29
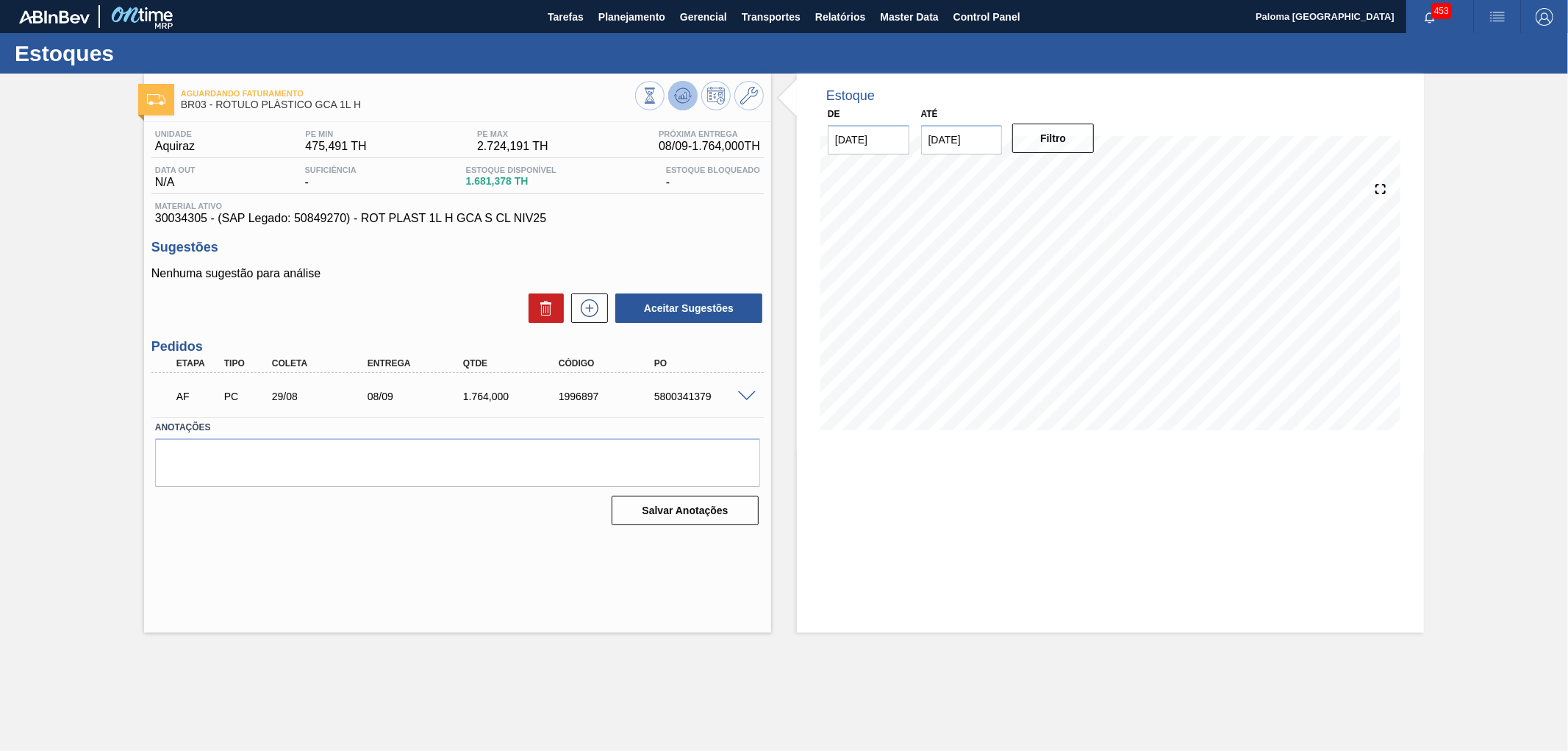
click at [658, 101] on icon at bounding box center [649, 95] width 16 height 16
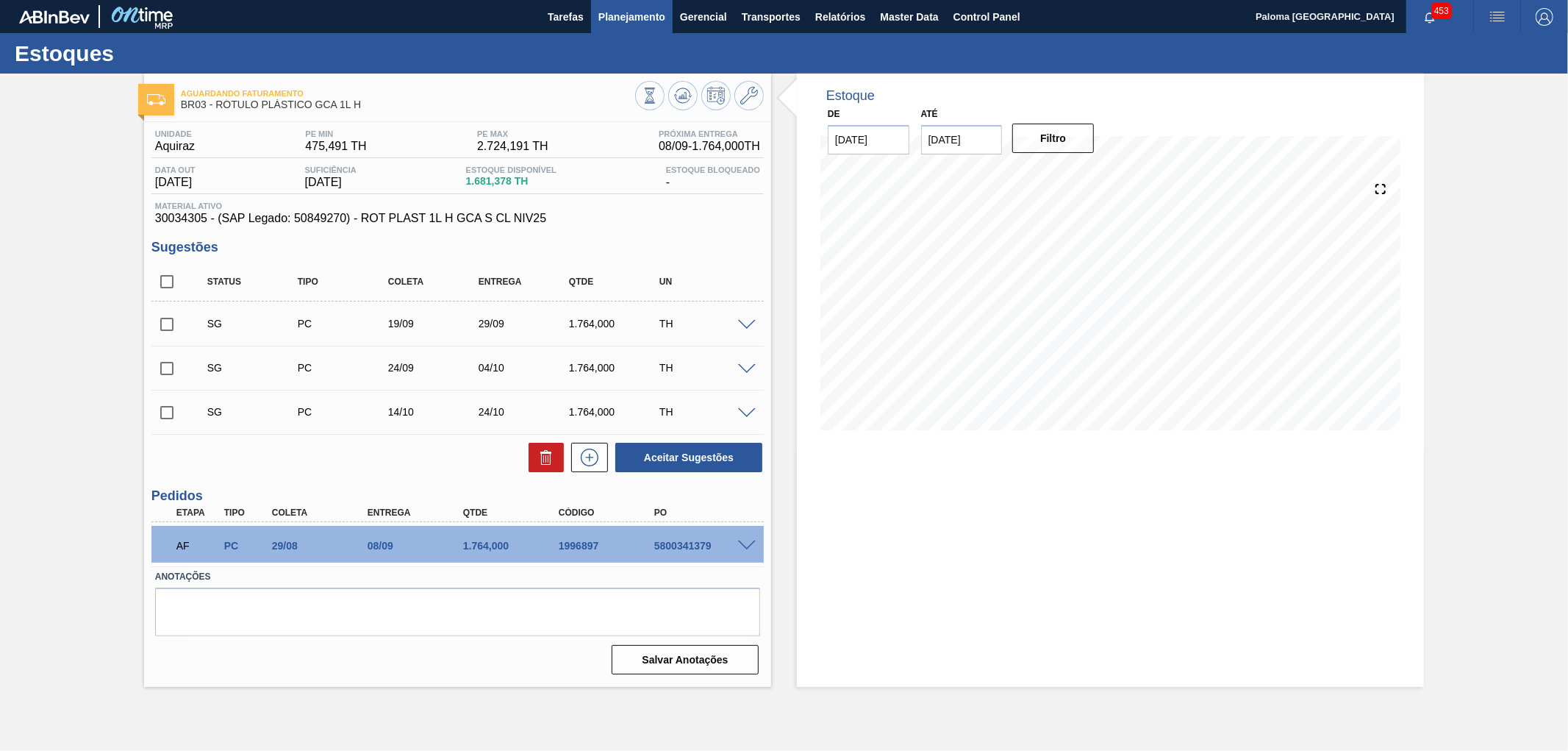
click at [591, 13] on button "Planejamento" at bounding box center [632, 16] width 82 height 33
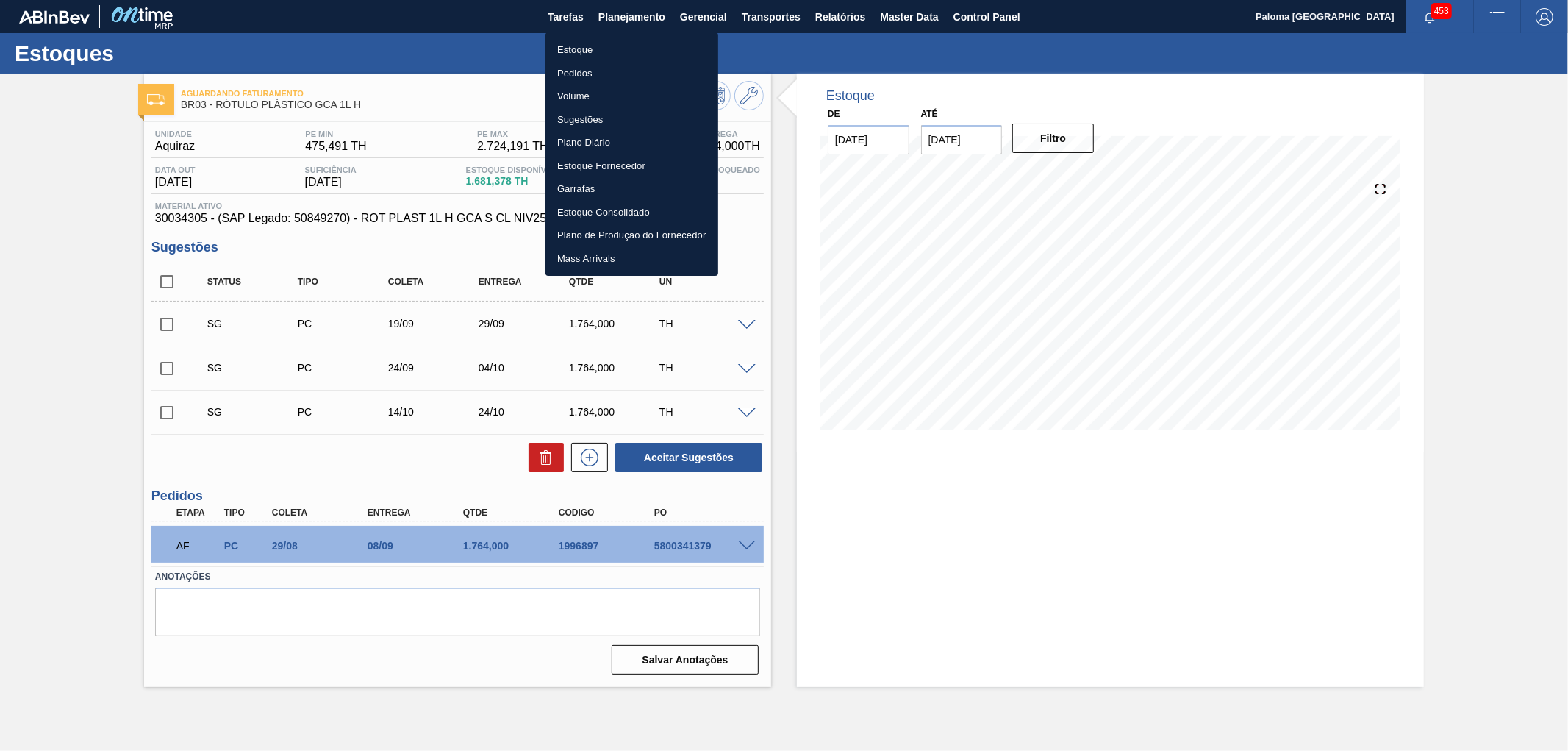
click at [583, 46] on li "Estoque" at bounding box center [632, 50] width 173 height 24
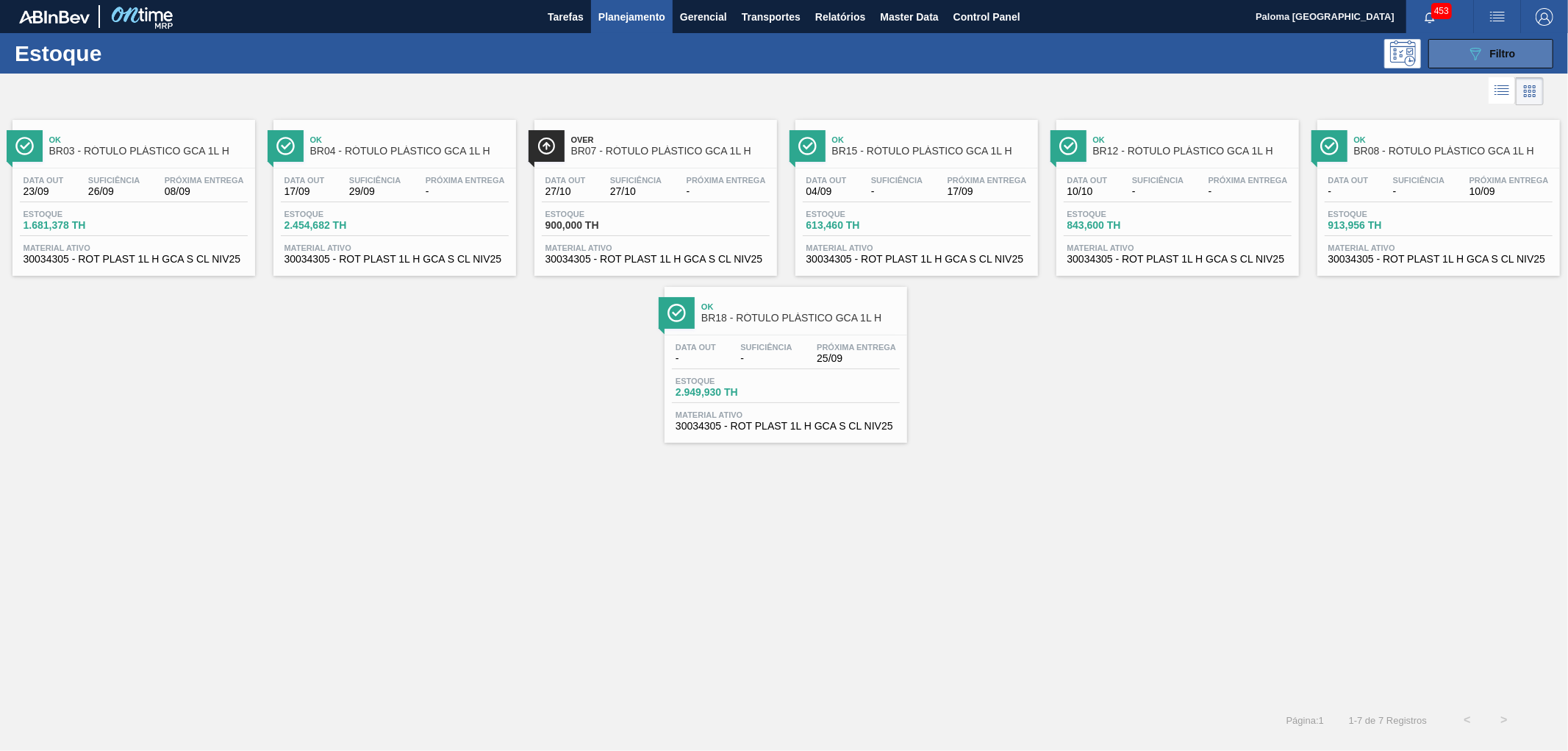
click at [1454, 62] on button "089F7B8B-B2A5-4AFE-B5C0-19BA573D28AC Filtro" at bounding box center [1490, 53] width 125 height 29
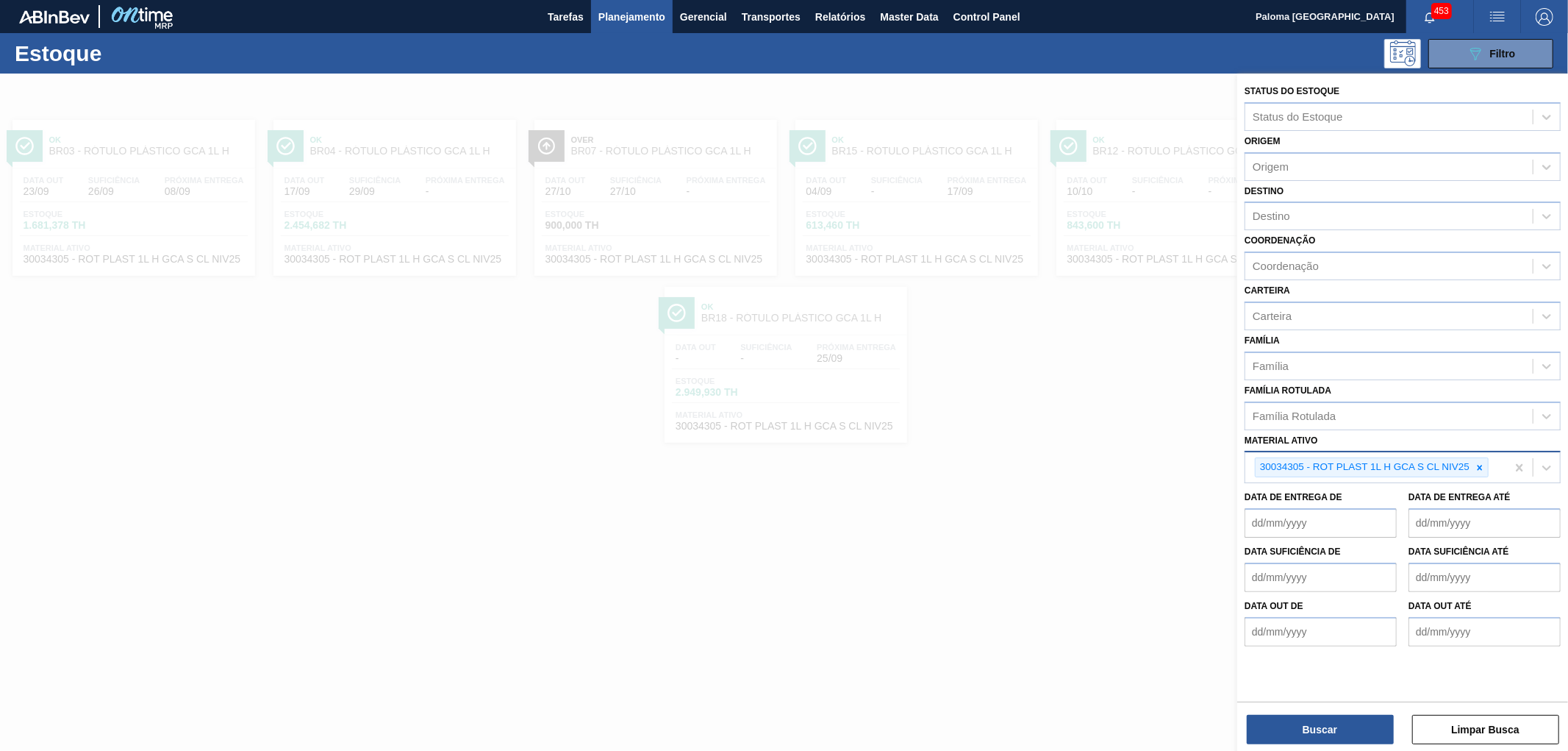
drag, startPoint x: 1480, startPoint y: 466, endPoint x: 1395, endPoint y: 460, distance: 85.2
click at [1471, 466] on div at bounding box center [1479, 467] width 16 height 18
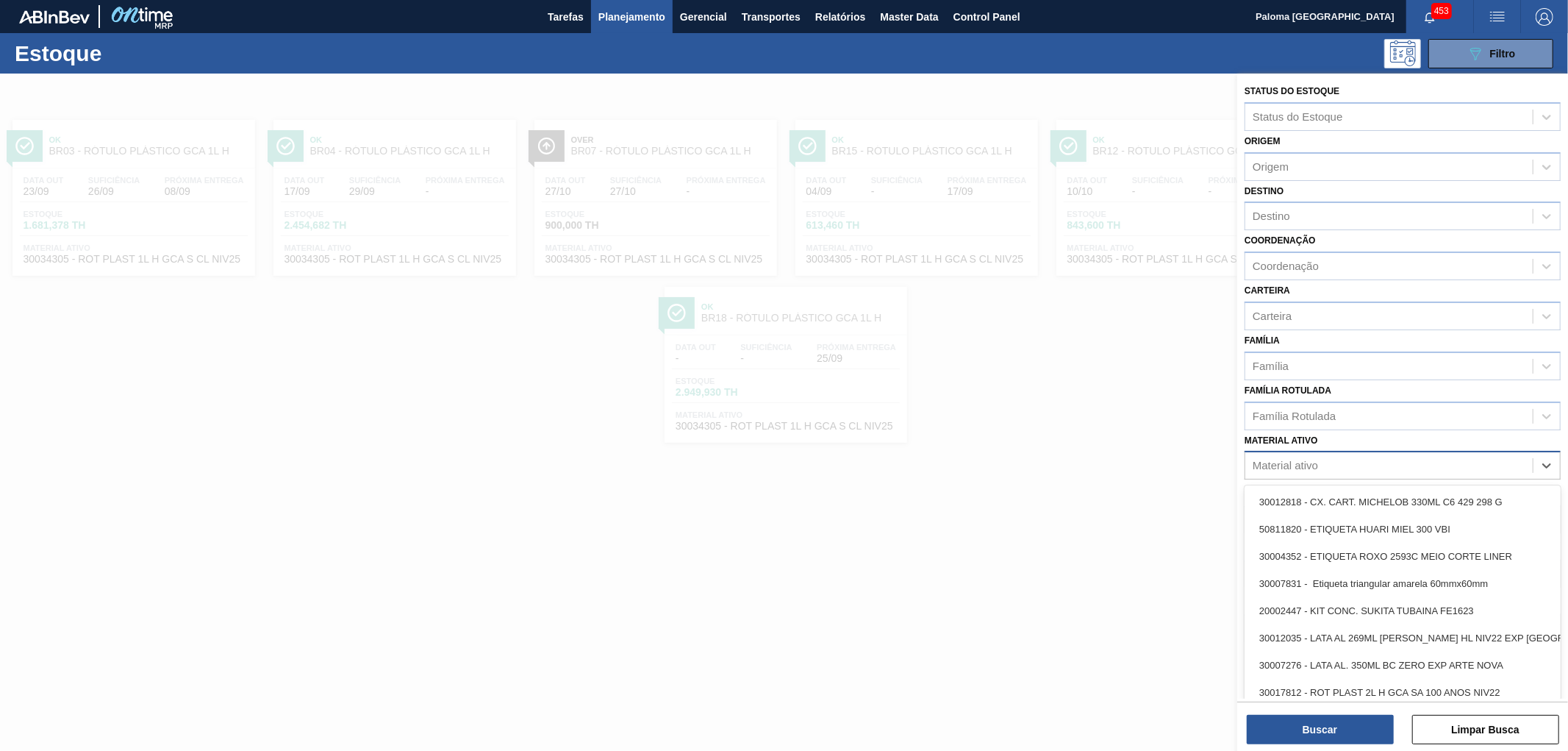
click at [1348, 460] on div "Material ativo" at bounding box center [1389, 465] width 287 height 21
paste ativo "30030389"
type ativo "30030389"
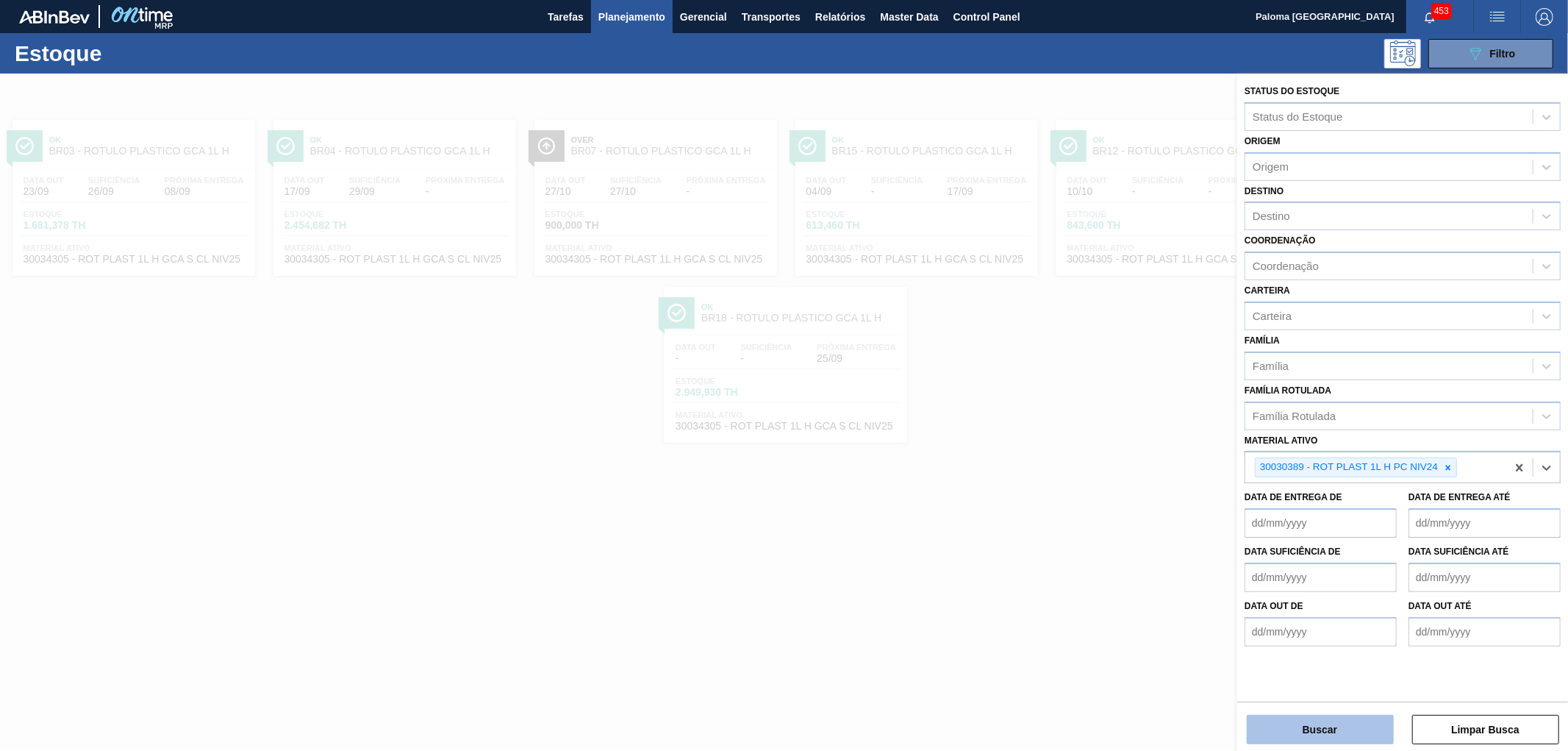
click at [1287, 726] on button "Buscar" at bounding box center [1320, 729] width 147 height 29
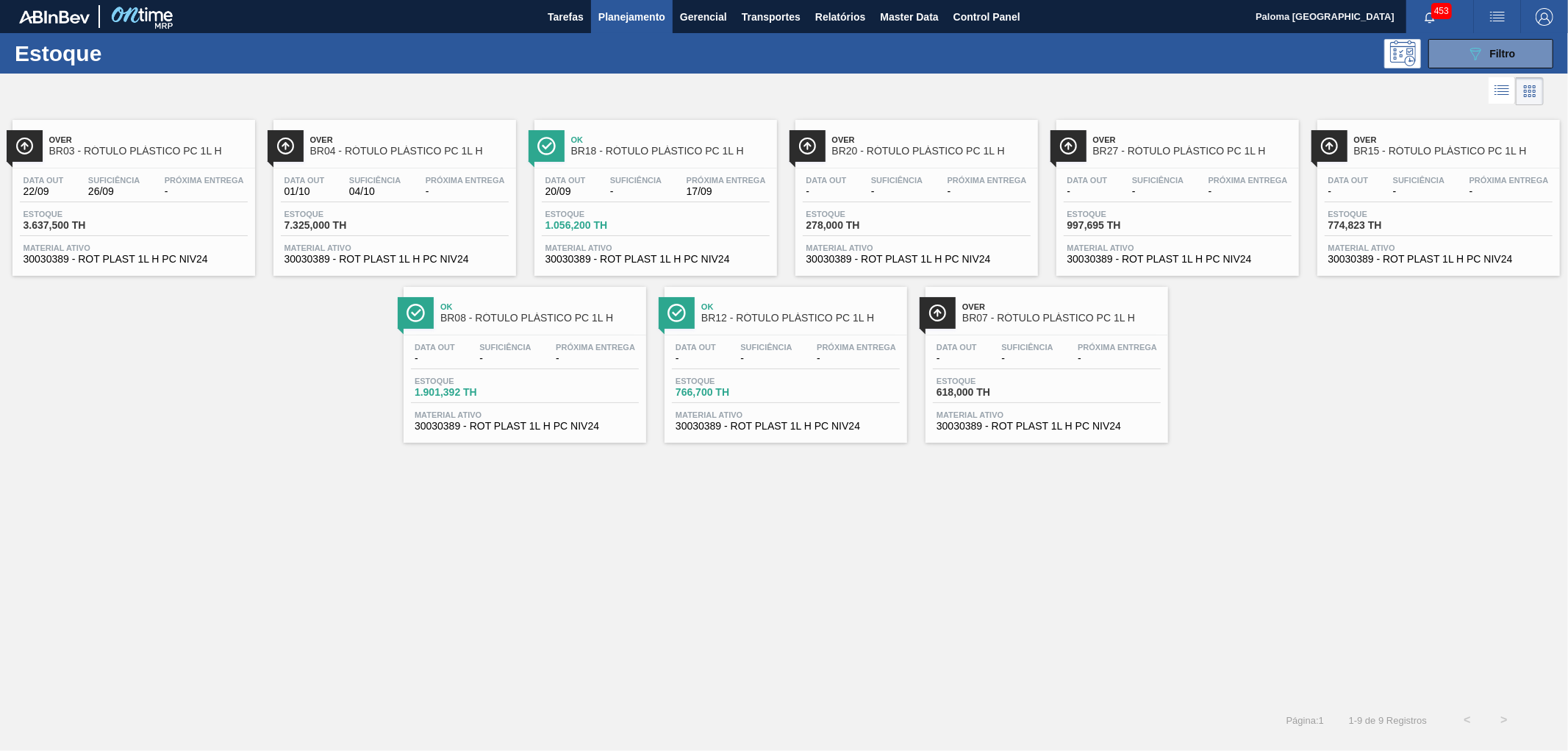
click at [159, 215] on div "Estoque 3.637,500 TH" at bounding box center [133, 223] width 228 height 27
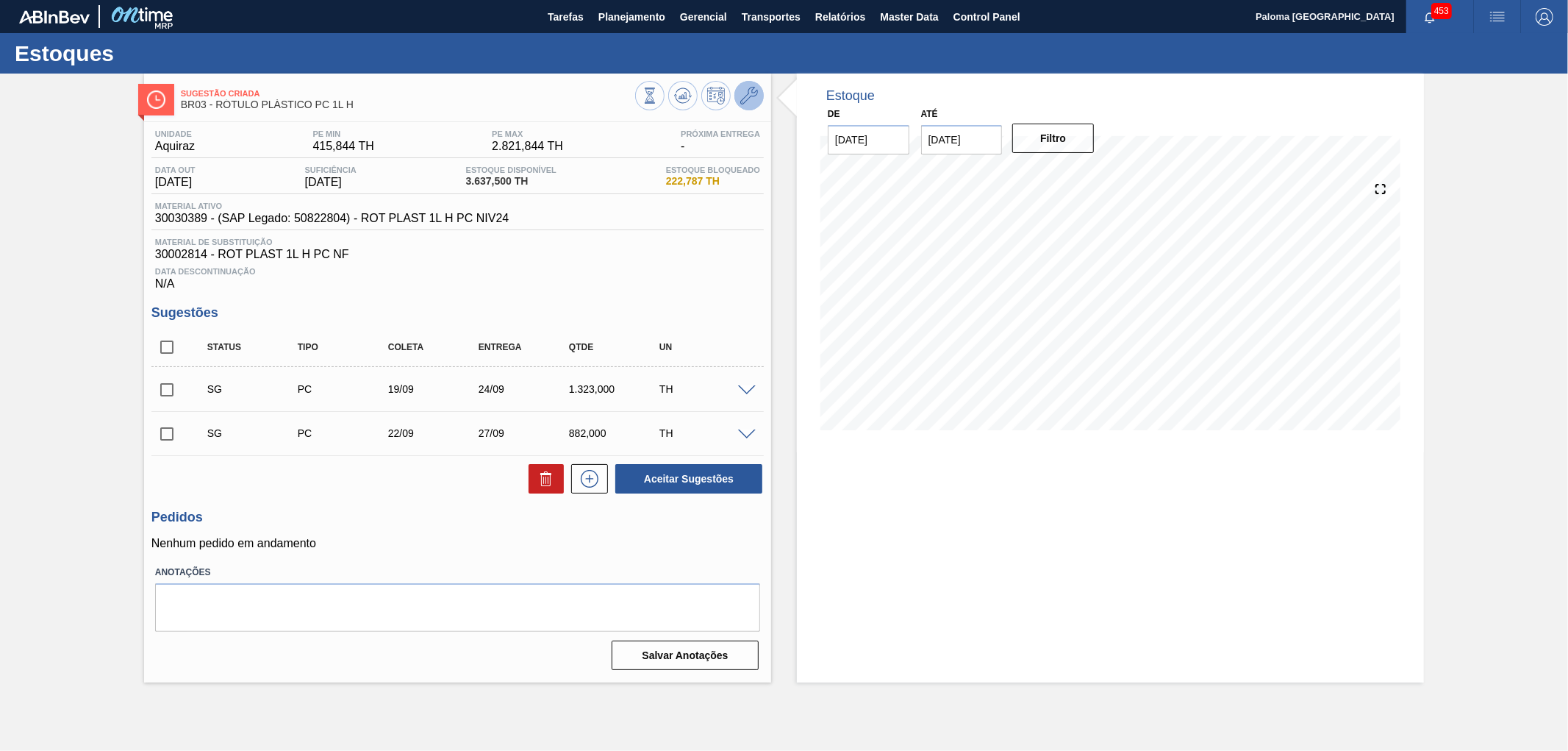
click at [739, 90] on button at bounding box center [748, 95] width 29 height 29
